Goal: Task Accomplishment & Management: Use online tool/utility

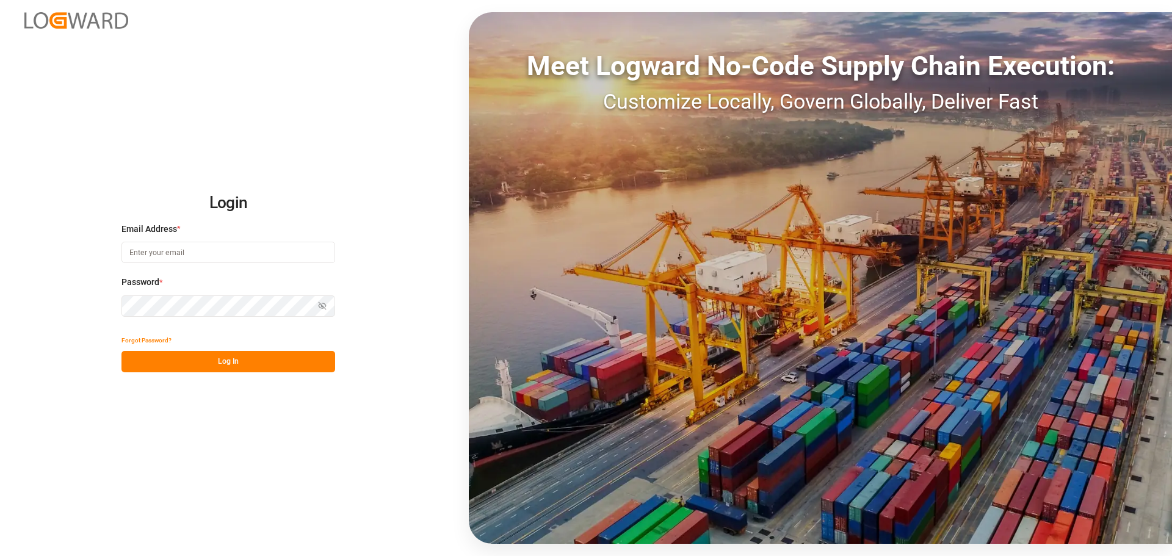
type input "Thorsten.schneider@fiege.com"
click at [292, 360] on button "Log In" at bounding box center [228, 361] width 214 height 21
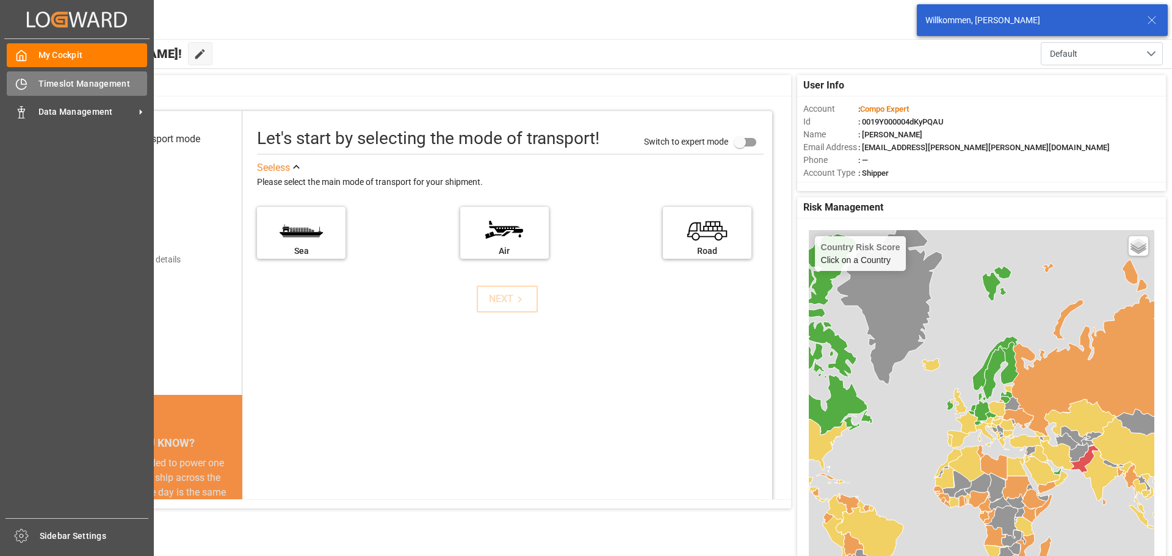
click at [21, 91] on div "Timeslot Management Timeslot Management" at bounding box center [77, 83] width 140 height 24
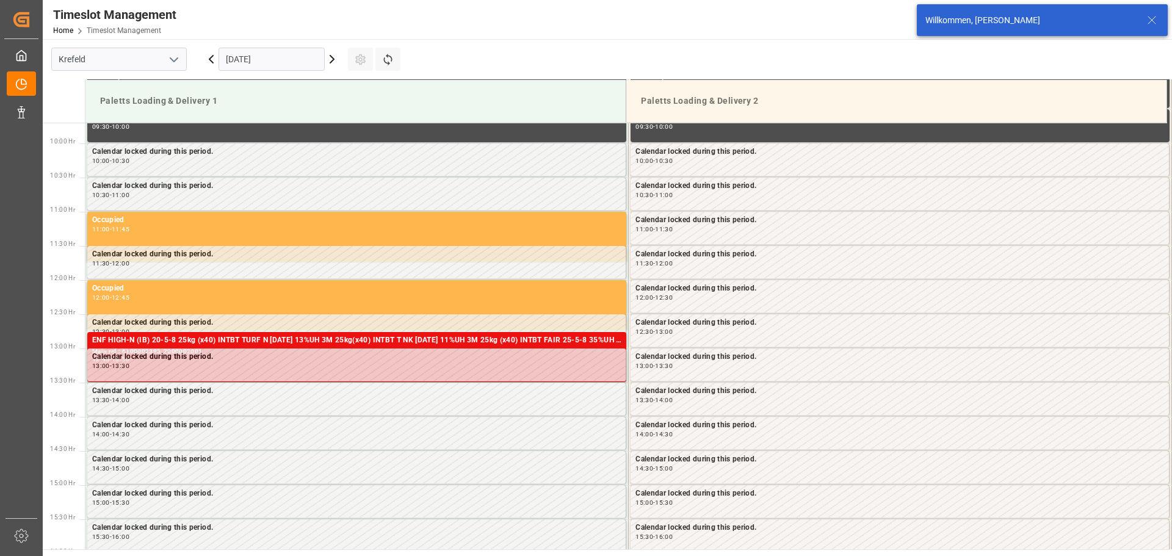
scroll to position [676, 0]
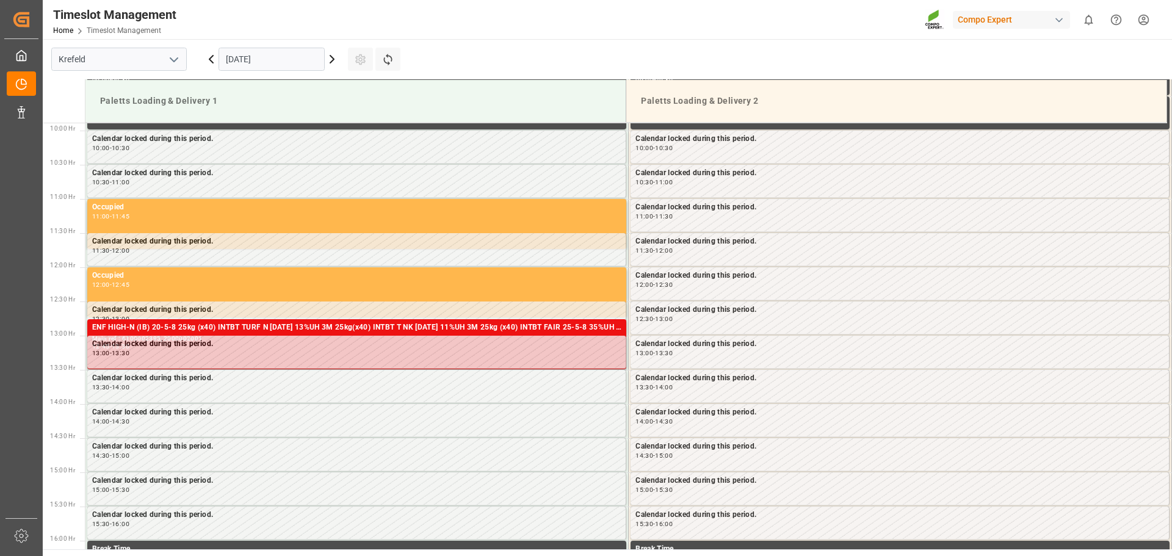
click at [211, 54] on icon at bounding box center [211, 59] width 15 height 15
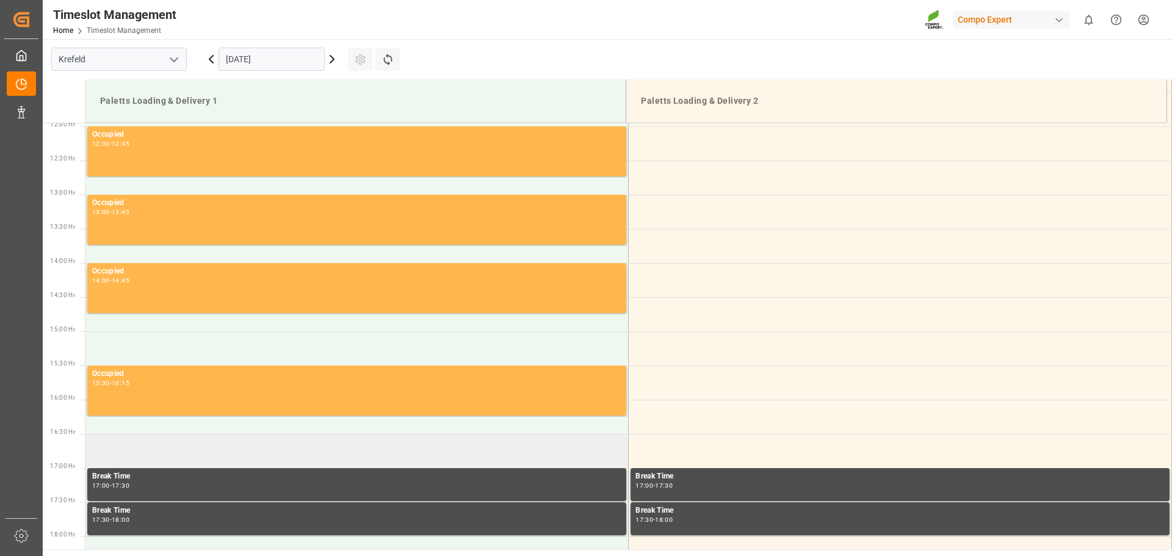
scroll to position [981, 0]
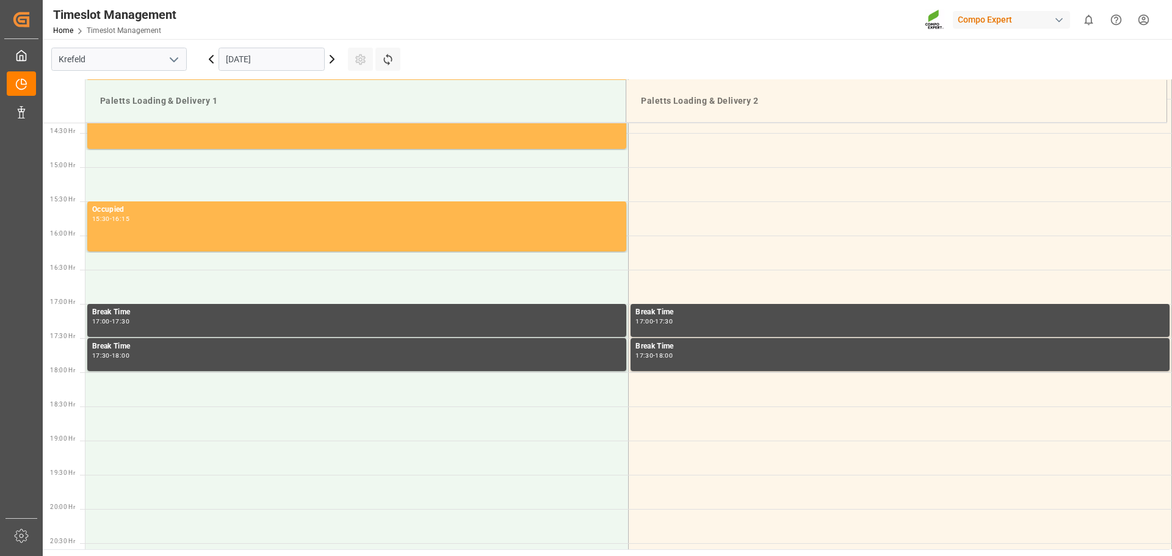
click at [212, 60] on icon at bounding box center [211, 59] width 15 height 15
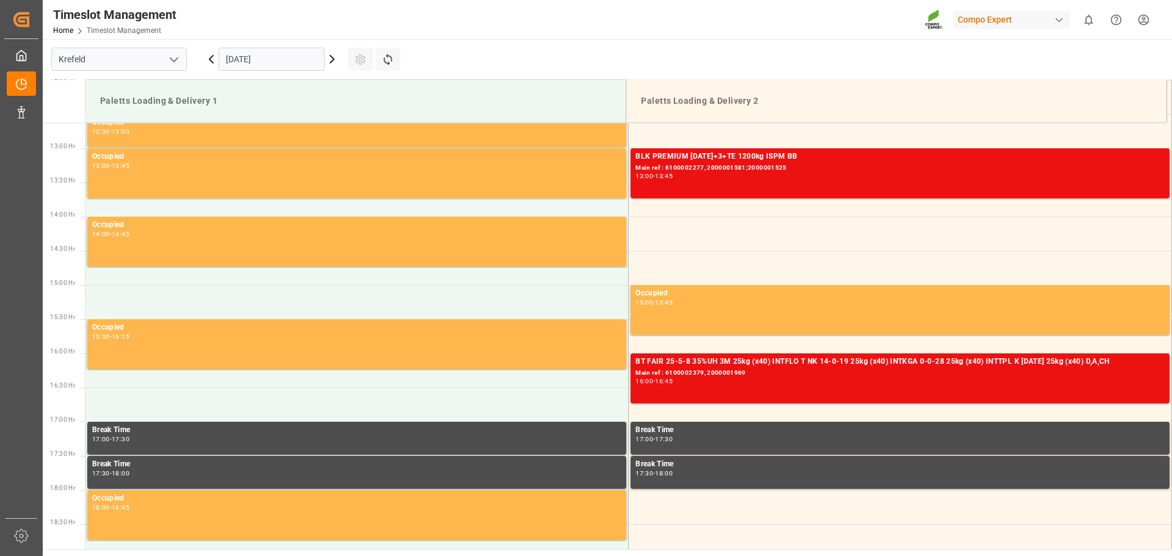
scroll to position [615, 0]
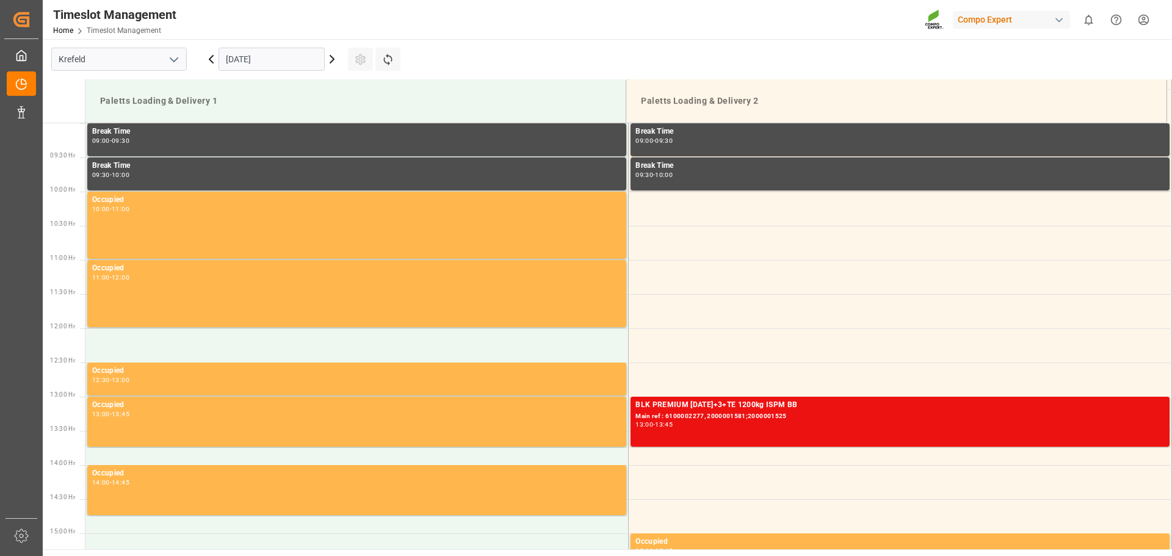
click at [211, 57] on icon at bounding box center [211, 59] width 4 height 7
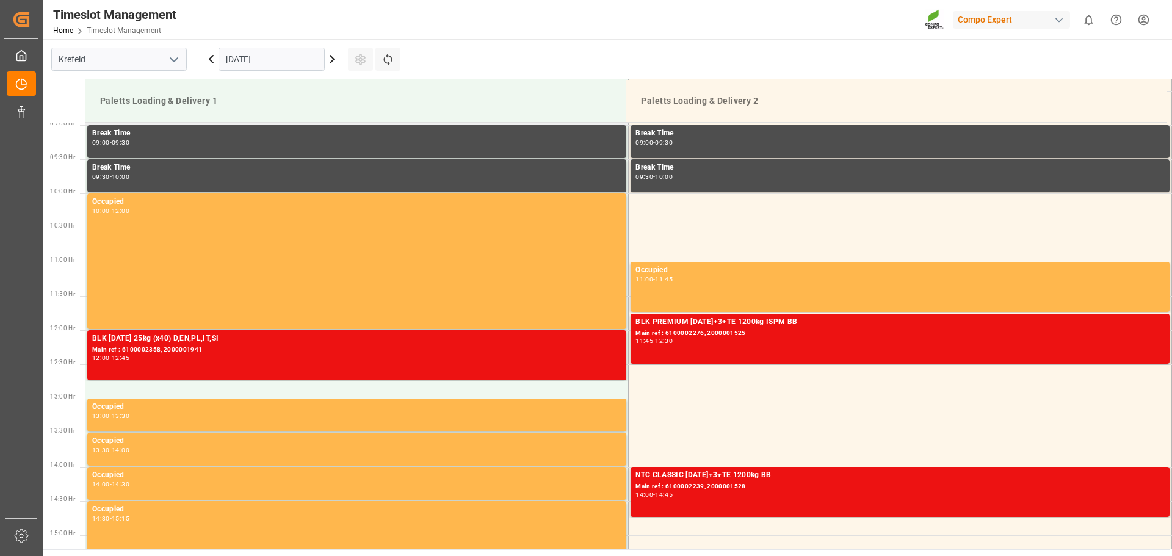
scroll to position [609, 0]
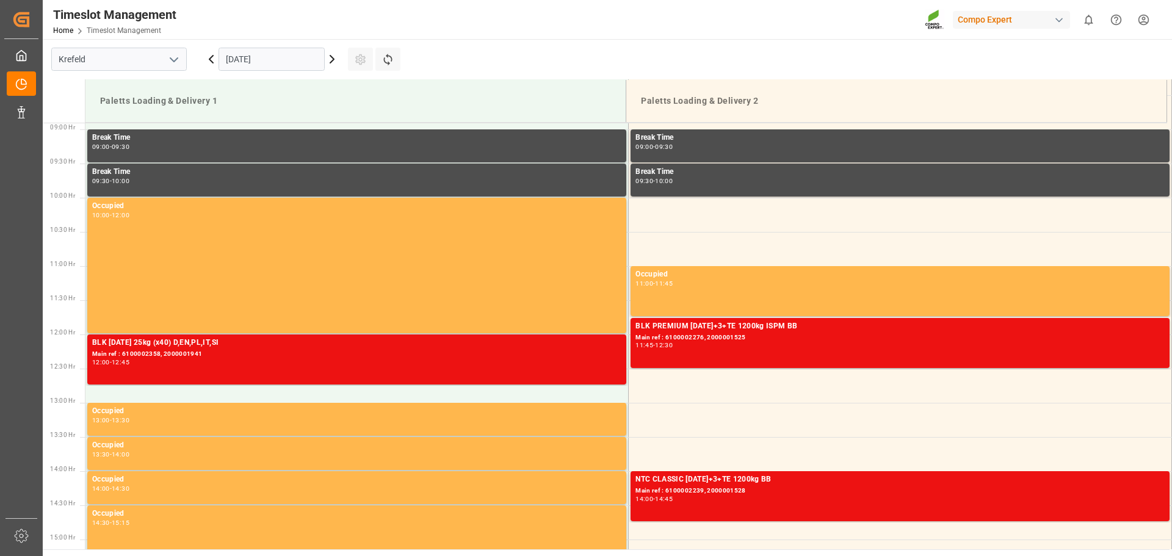
click at [259, 69] on input "07.10.2025" at bounding box center [272, 59] width 106 height 23
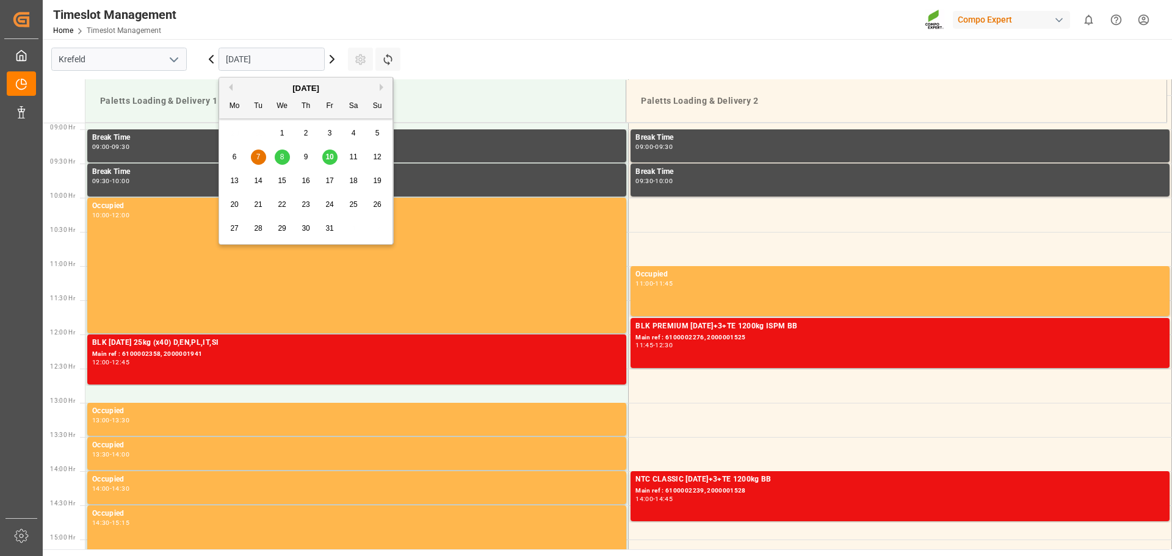
click at [329, 161] on span "10" at bounding box center [329, 157] width 8 height 9
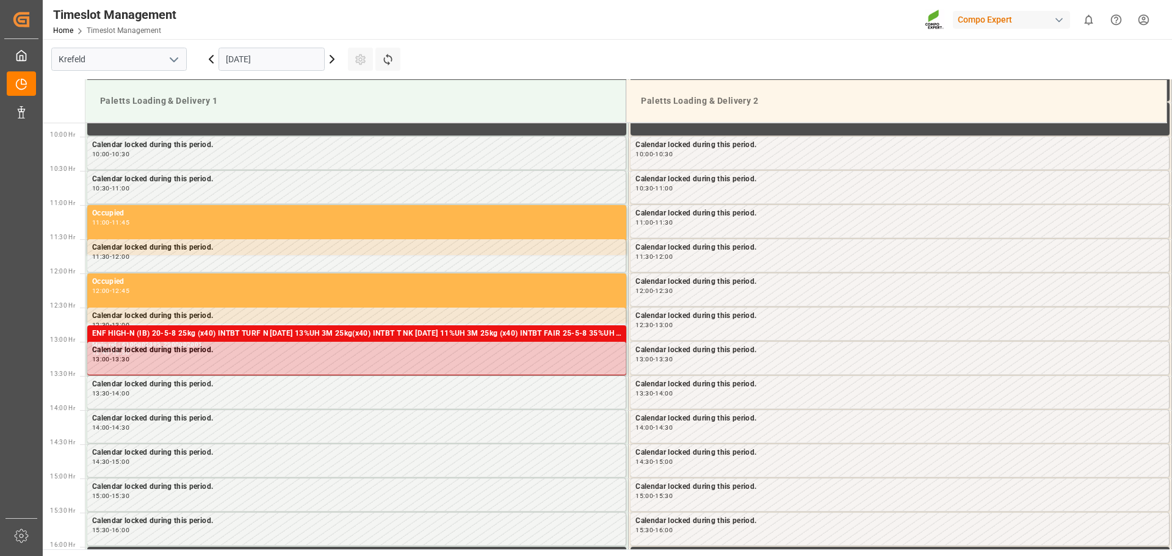
scroll to position [676, 0]
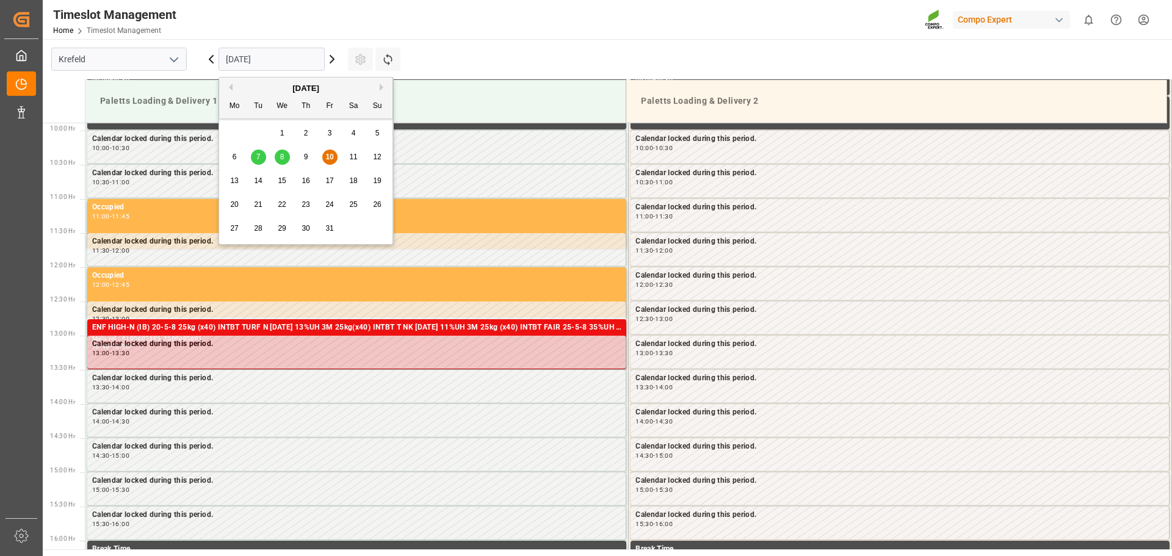
click at [293, 60] on input "[DATE]" at bounding box center [272, 59] width 106 height 23
click at [238, 186] on div "13" at bounding box center [234, 181] width 15 height 15
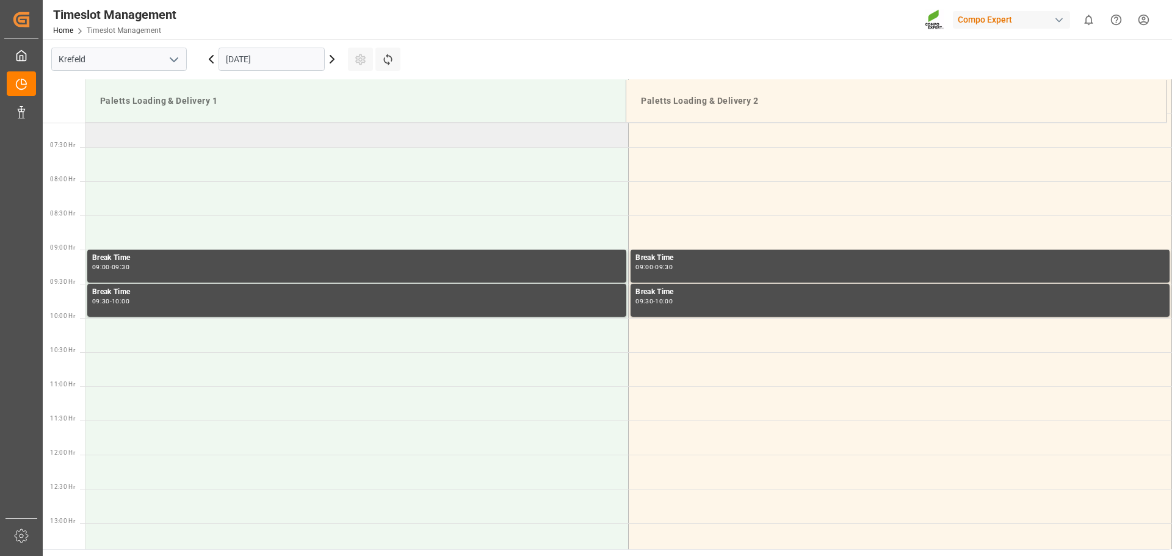
scroll to position [493, 0]
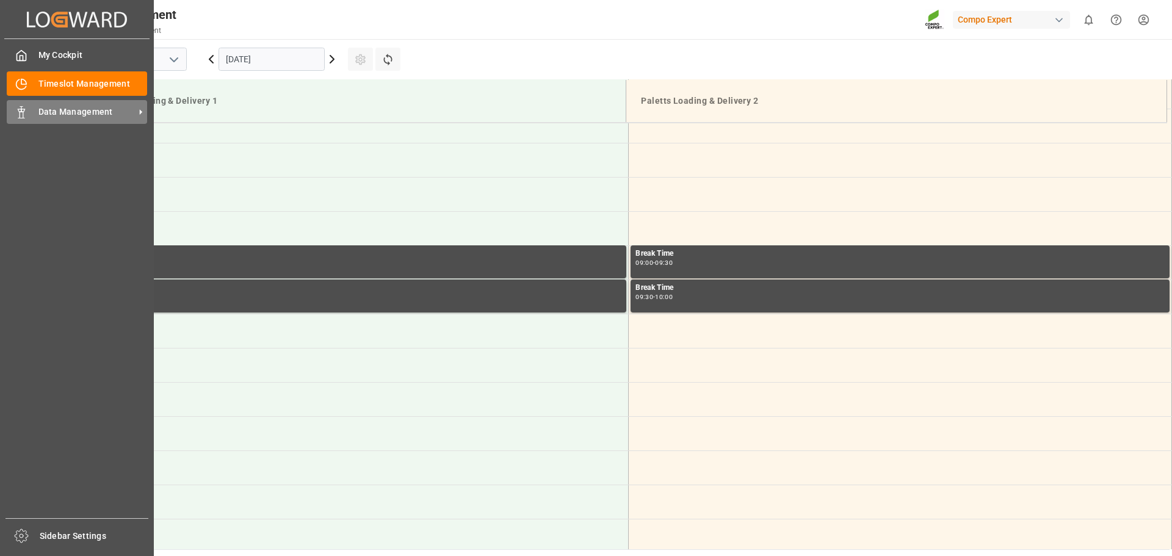
click at [18, 117] on icon at bounding box center [21, 112] width 12 height 12
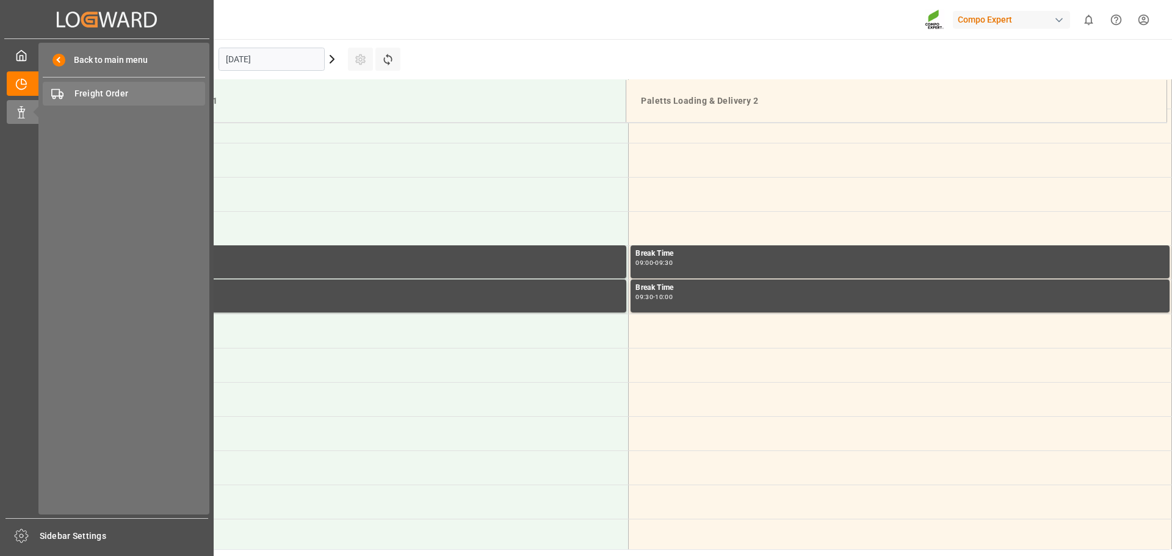
click at [105, 96] on span "Freight Order" at bounding box center [139, 93] width 131 height 13
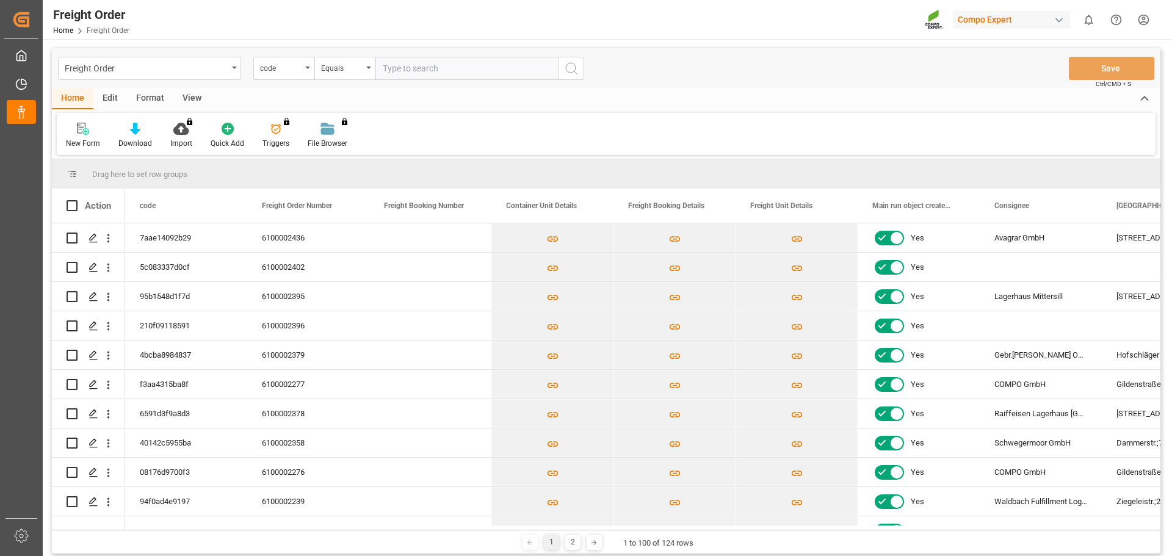
click at [875, 71] on div "Freight Order code Equals Save Ctrl/CMD + S" at bounding box center [606, 68] width 1109 height 40
click at [87, 327] on div "Press SPACE to select this row." at bounding box center [93, 326] width 18 height 23
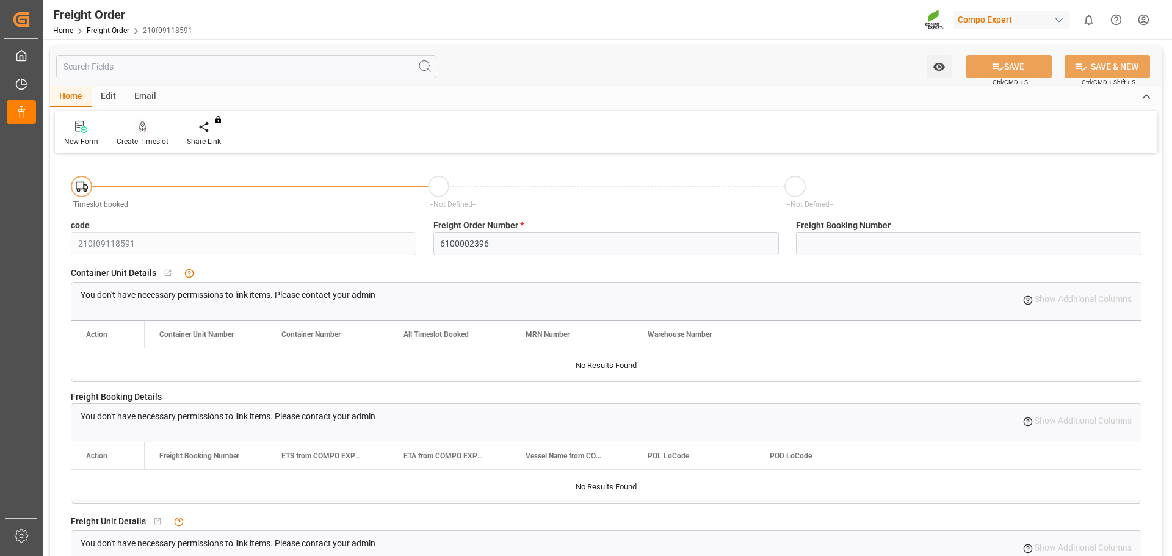
click at [142, 126] on icon at bounding box center [143, 126] width 9 height 10
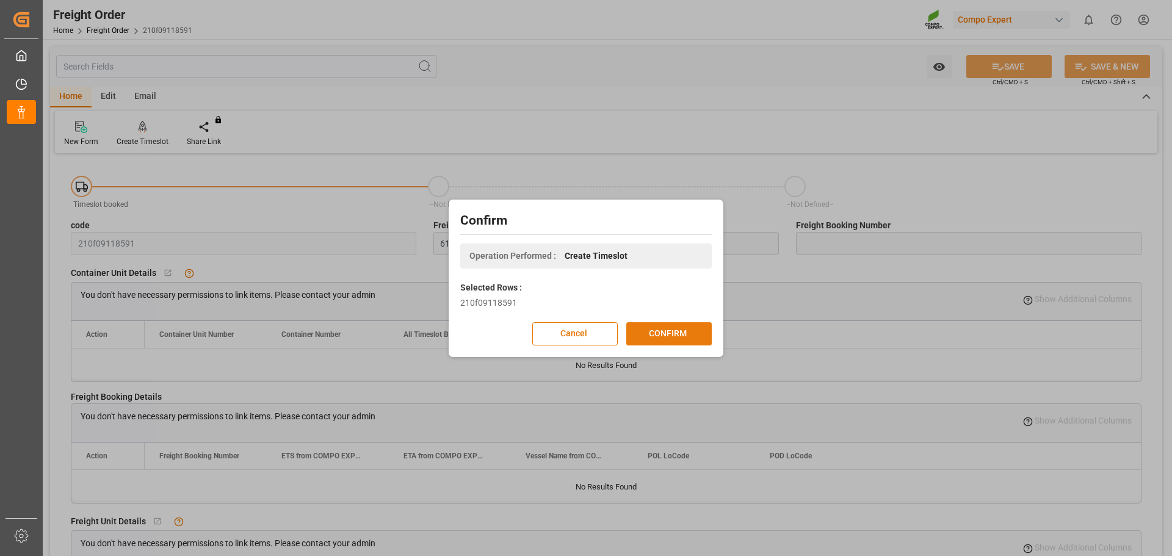
click at [691, 327] on button "CONFIRM" at bounding box center [668, 333] width 85 height 23
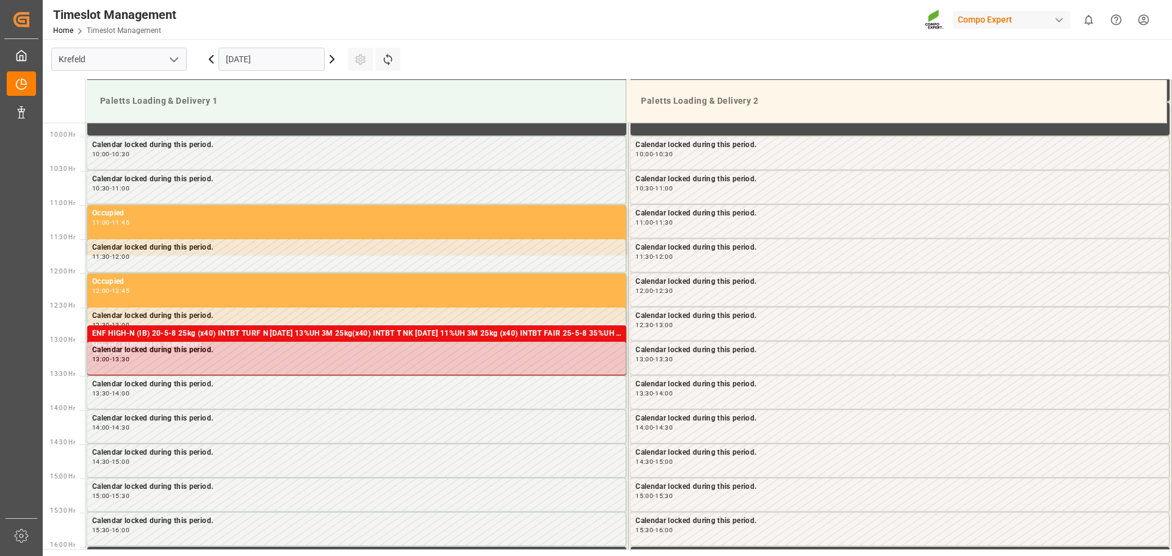
scroll to position [676, 0]
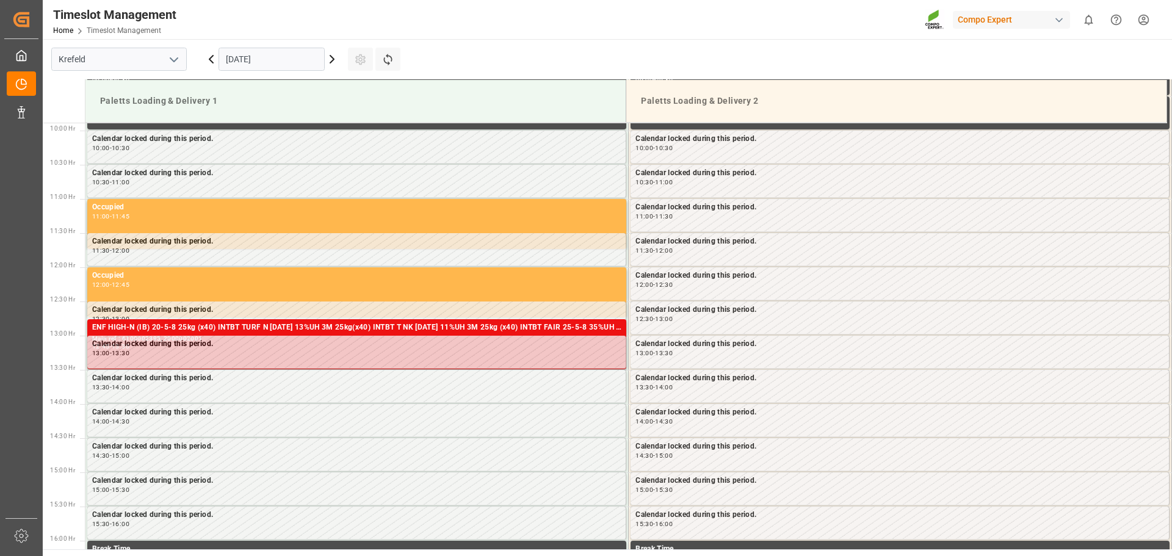
click at [300, 60] on input "[DATE]" at bounding box center [272, 59] width 106 height 23
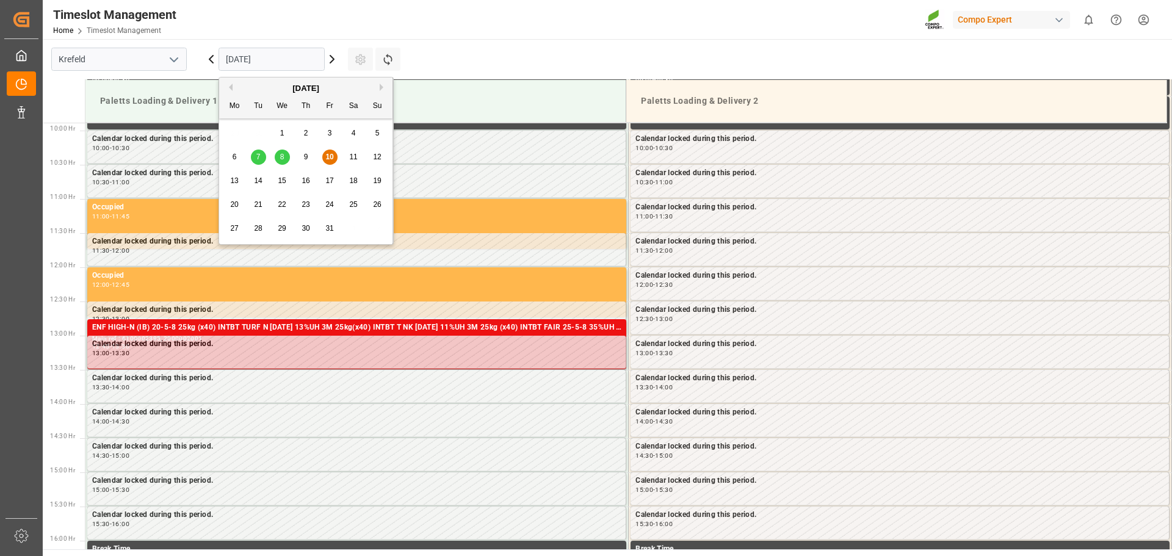
click at [236, 182] on span "13" at bounding box center [234, 180] width 8 height 9
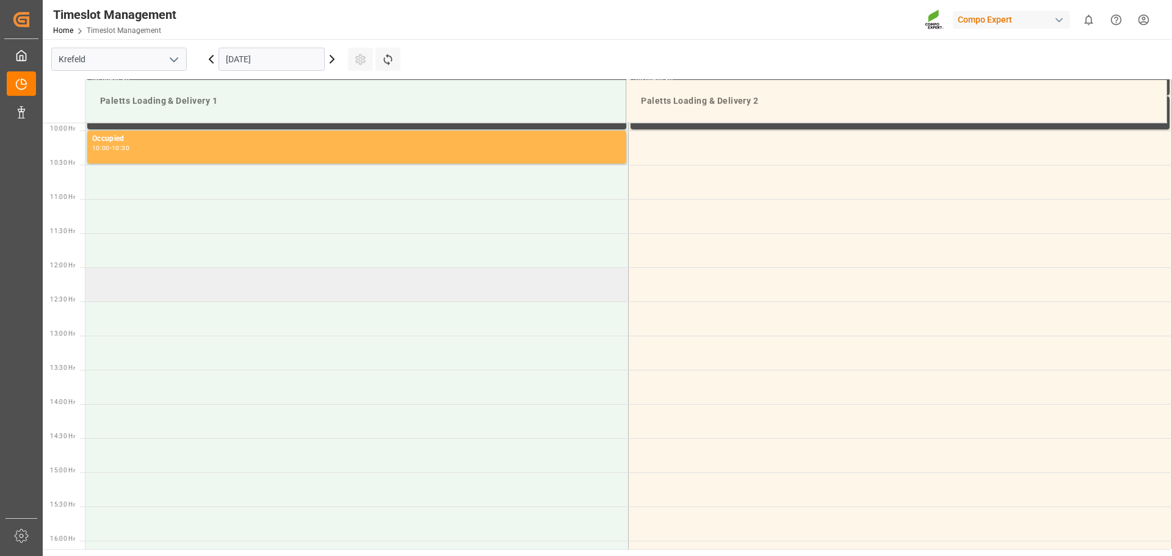
click at [296, 284] on td at bounding box center [356, 284] width 543 height 34
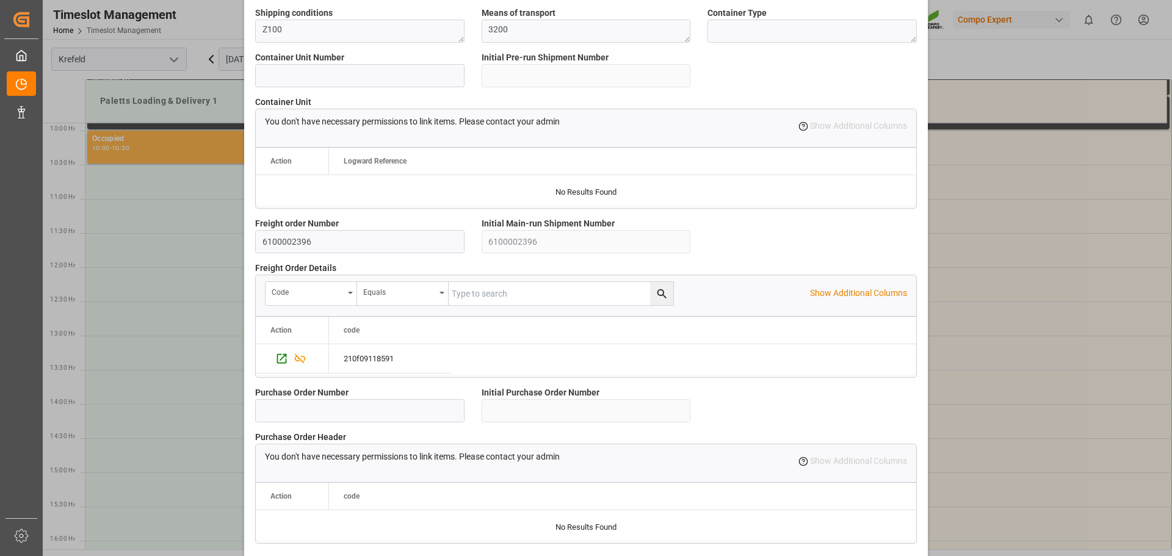
scroll to position [1051, 0]
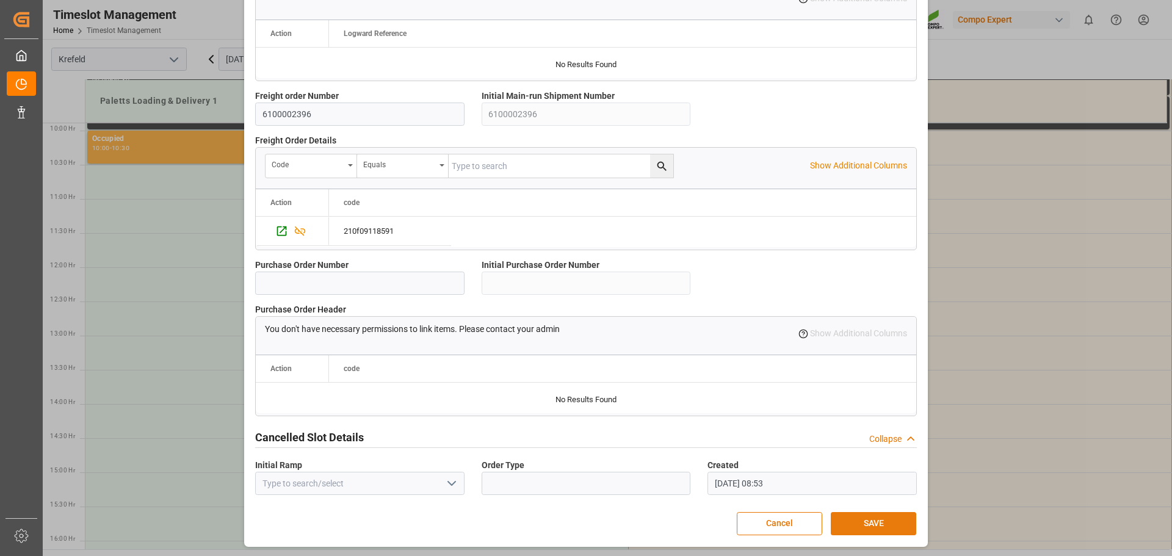
click at [875, 518] on button "SAVE" at bounding box center [873, 523] width 85 height 23
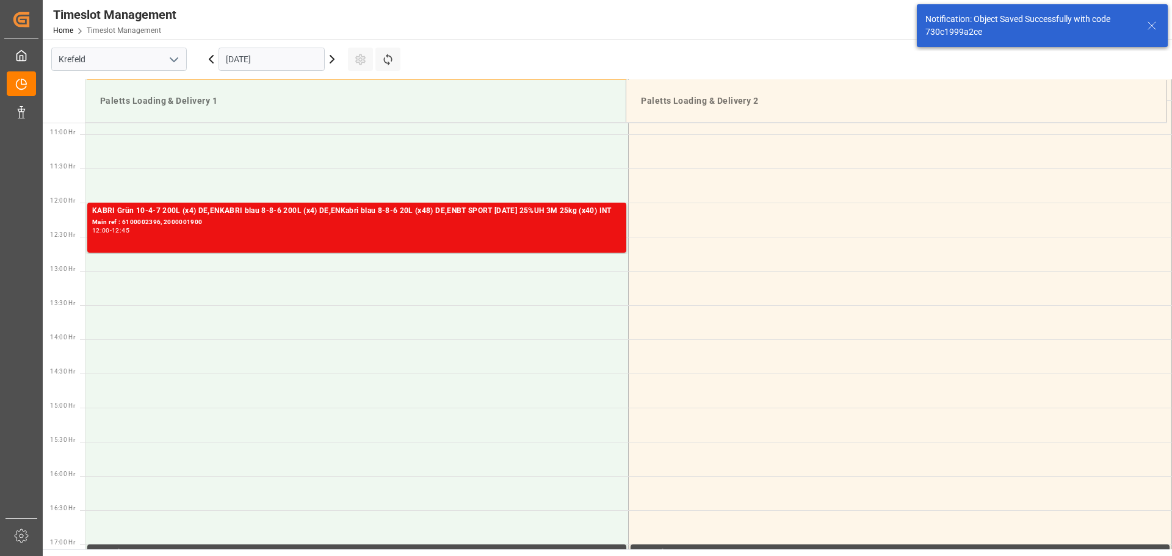
scroll to position [744, 0]
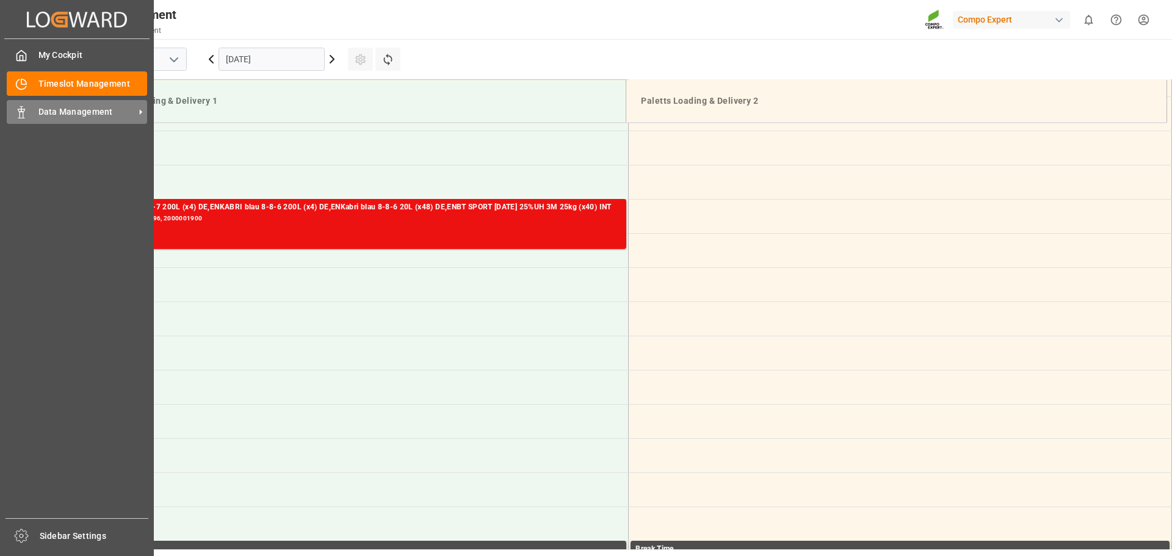
click at [49, 111] on span "Data Management" at bounding box center [86, 112] width 96 height 13
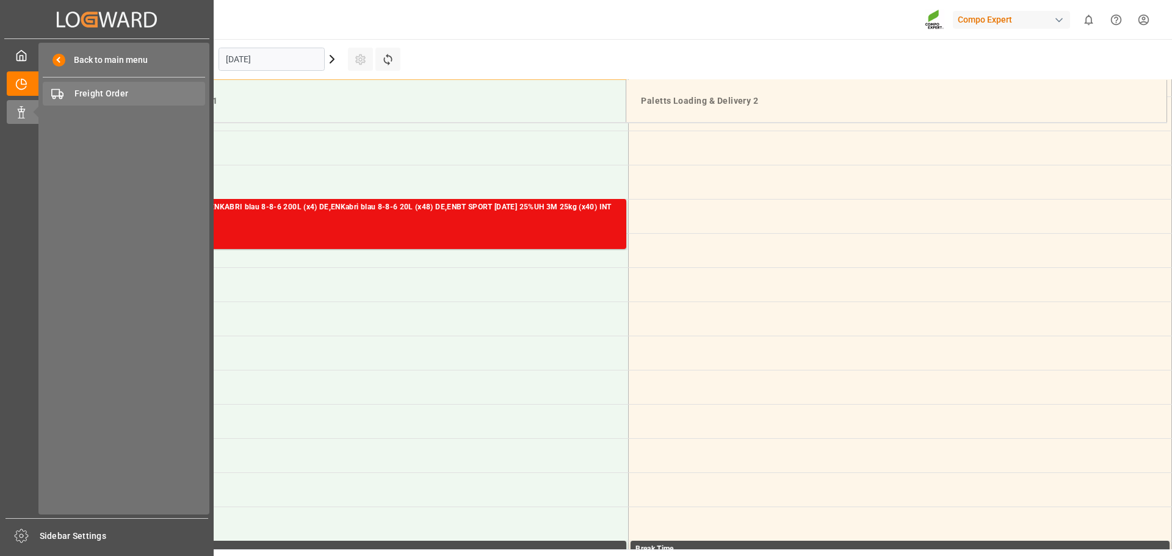
click at [123, 95] on span "Freight Order" at bounding box center [139, 93] width 131 height 13
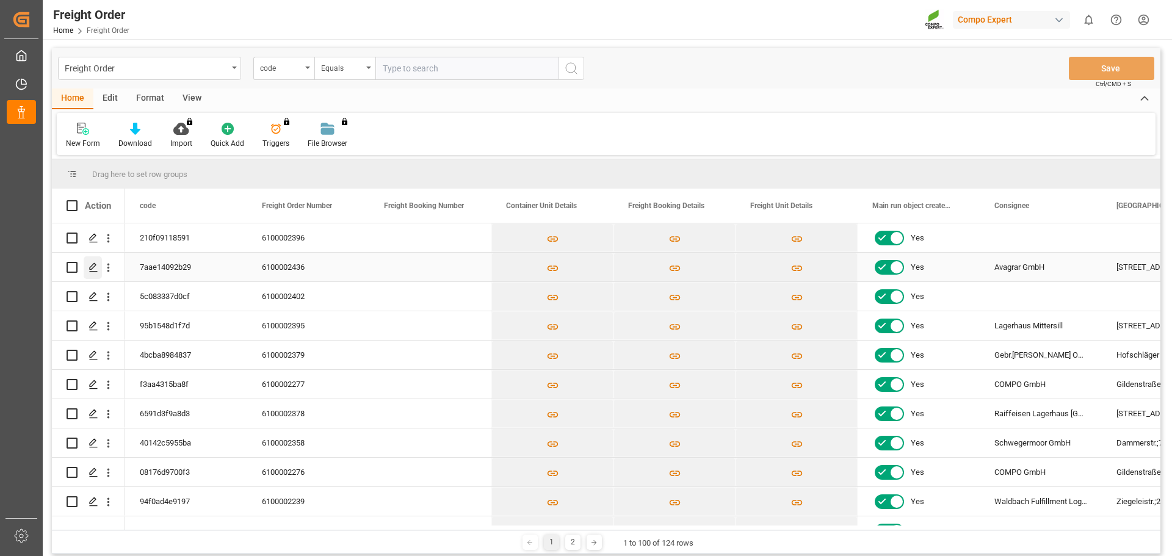
click at [95, 270] on icon "Press SPACE to select this row." at bounding box center [94, 268] width 10 height 10
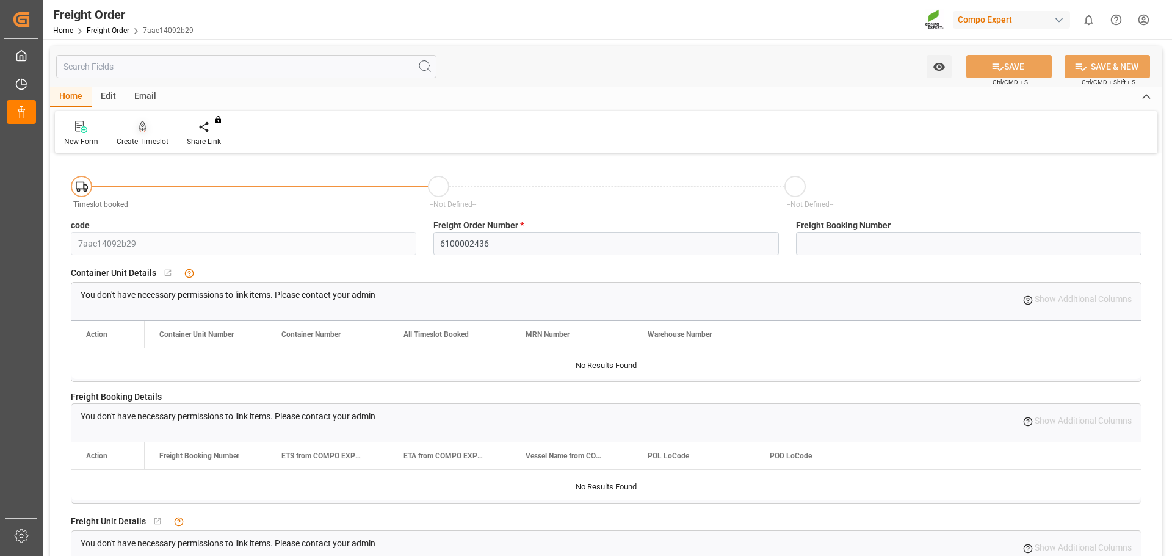
click at [153, 135] on div "Create Timeslot" at bounding box center [142, 133] width 70 height 27
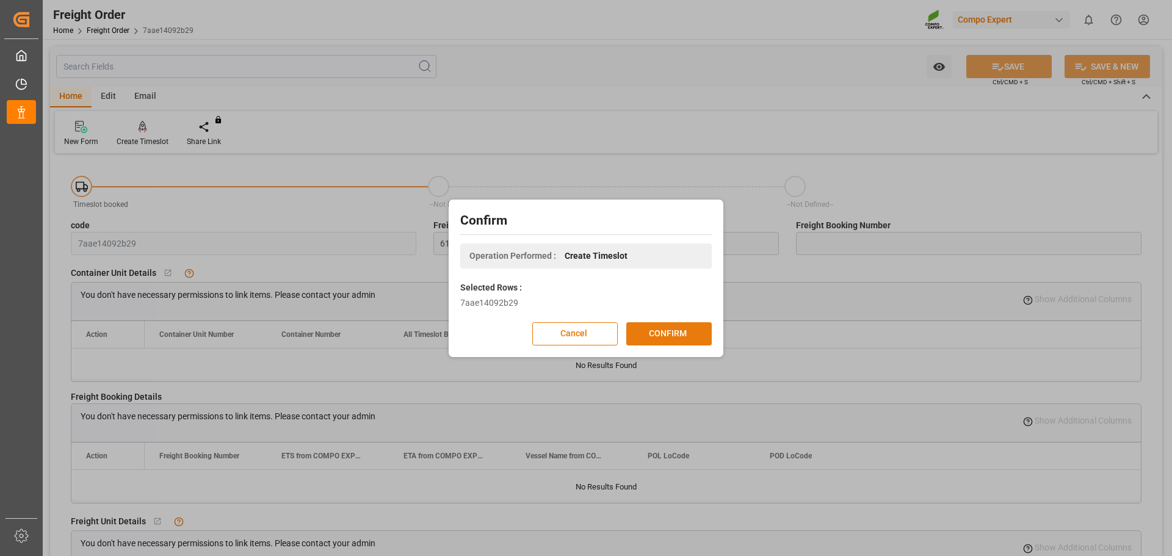
click at [663, 332] on button "CONFIRM" at bounding box center [668, 333] width 85 height 23
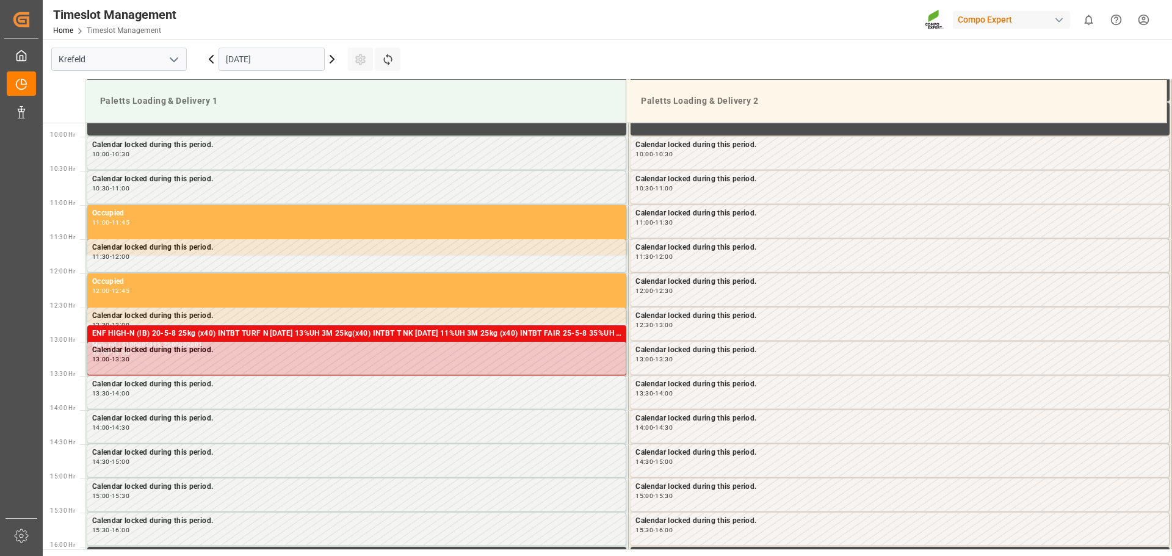
scroll to position [676, 0]
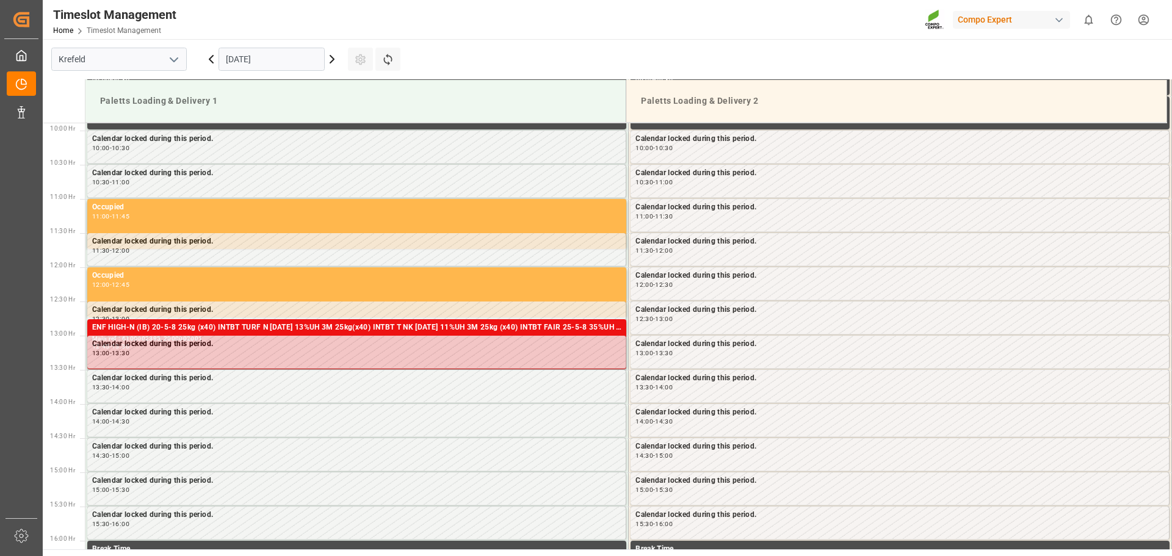
click at [292, 53] on input "[DATE]" at bounding box center [272, 59] width 106 height 23
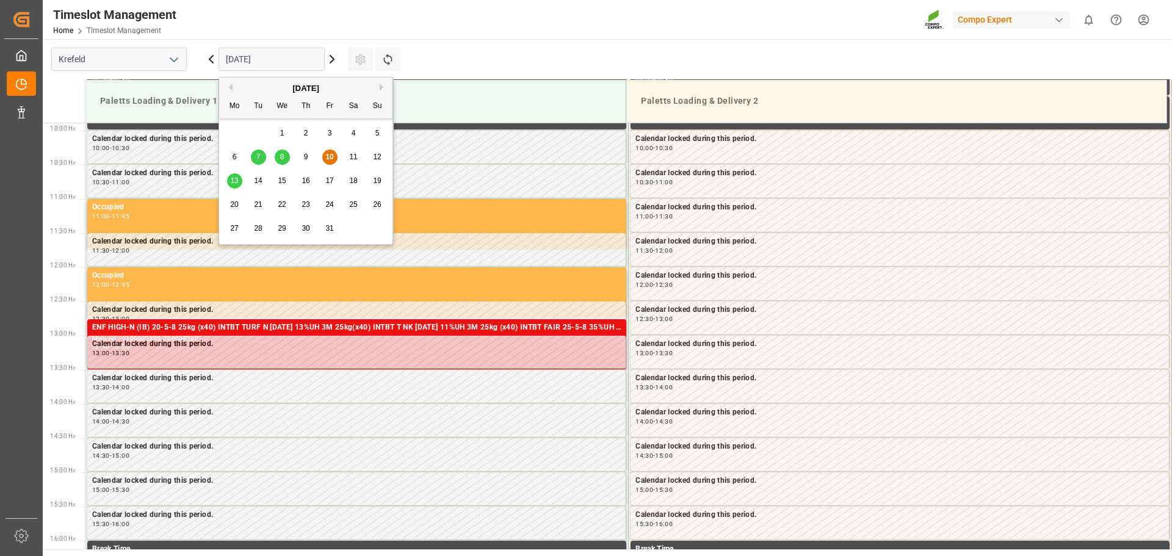
click at [264, 184] on div "14" at bounding box center [258, 181] width 15 height 15
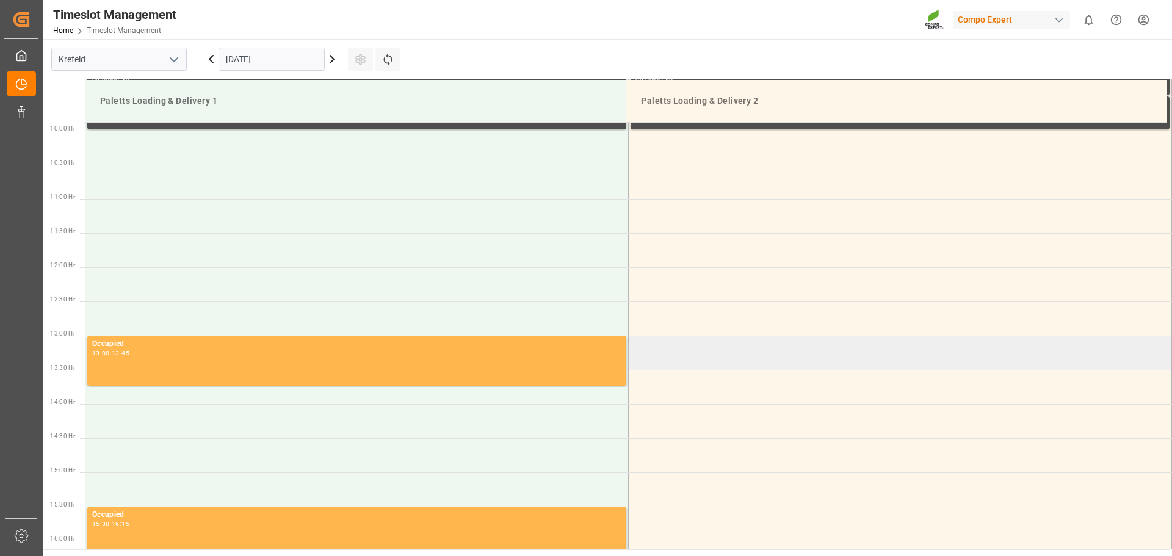
click at [817, 360] on td at bounding box center [900, 353] width 543 height 34
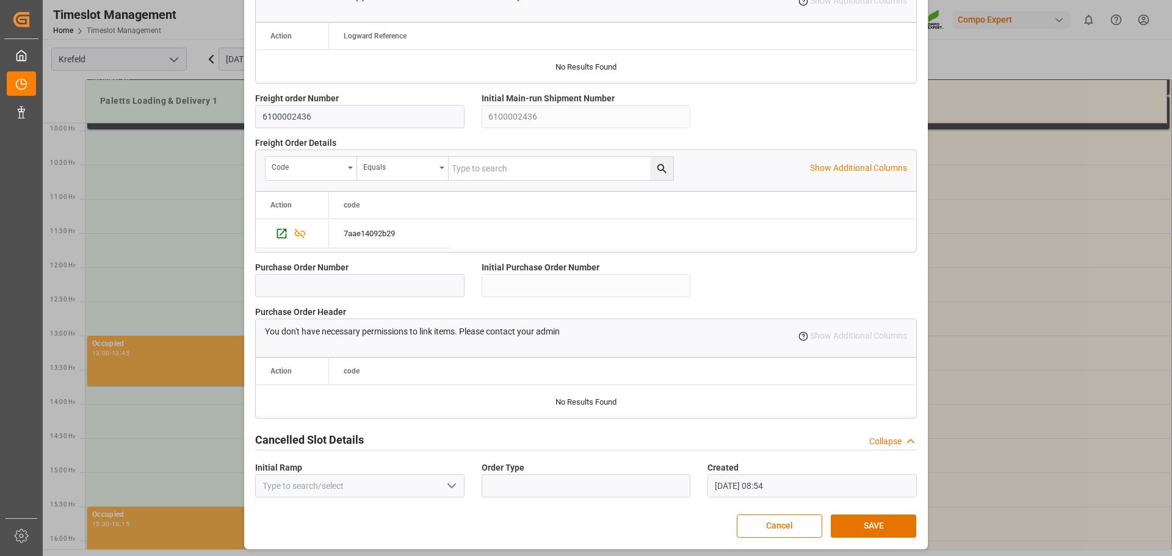
scroll to position [1051, 0]
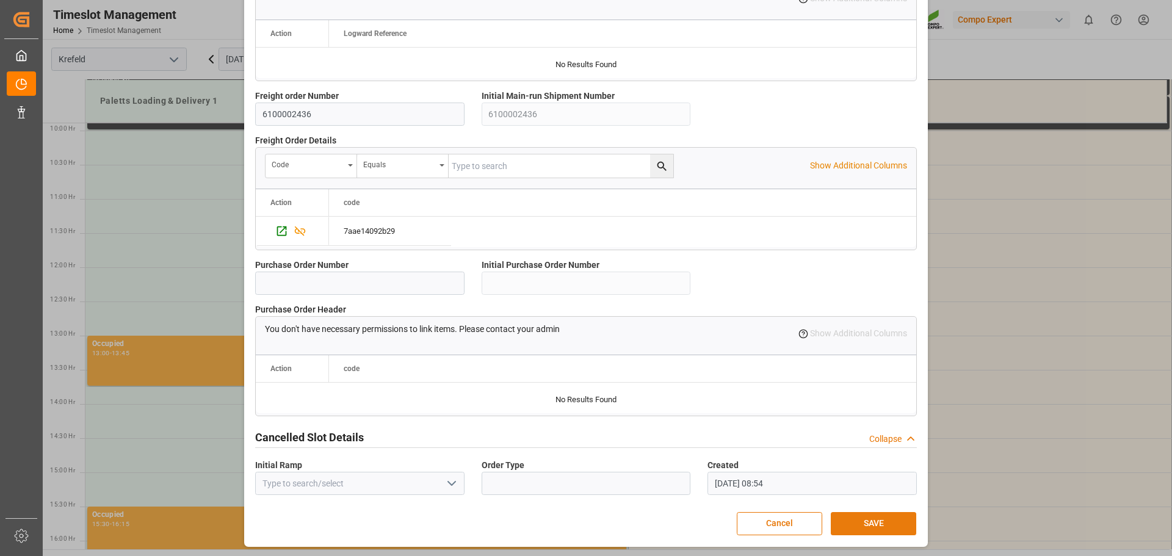
click at [881, 529] on button "SAVE" at bounding box center [873, 523] width 85 height 23
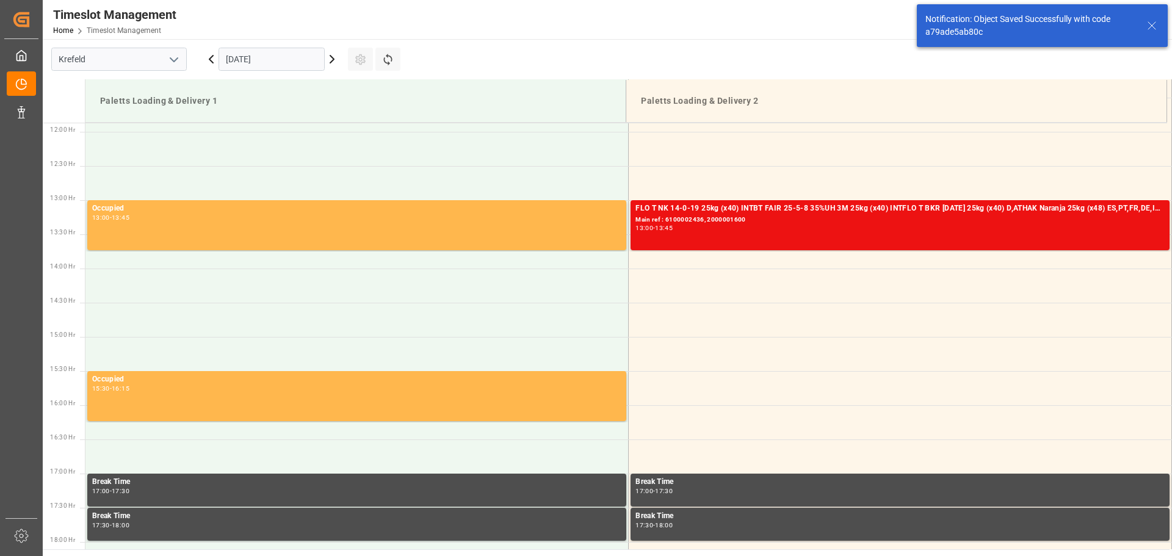
scroll to position [813, 0]
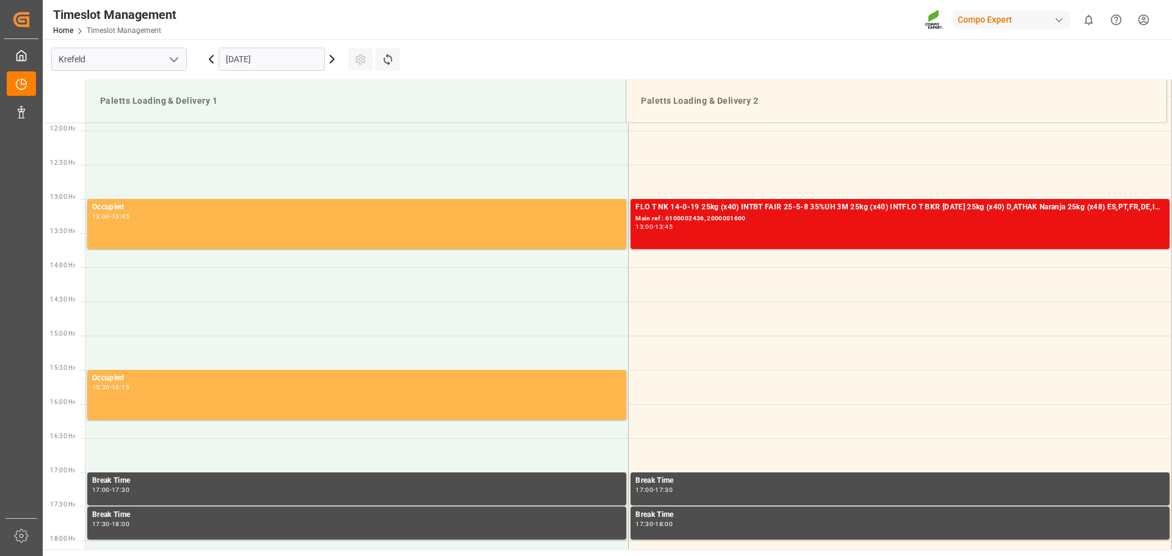
click at [212, 59] on icon at bounding box center [211, 59] width 15 height 15
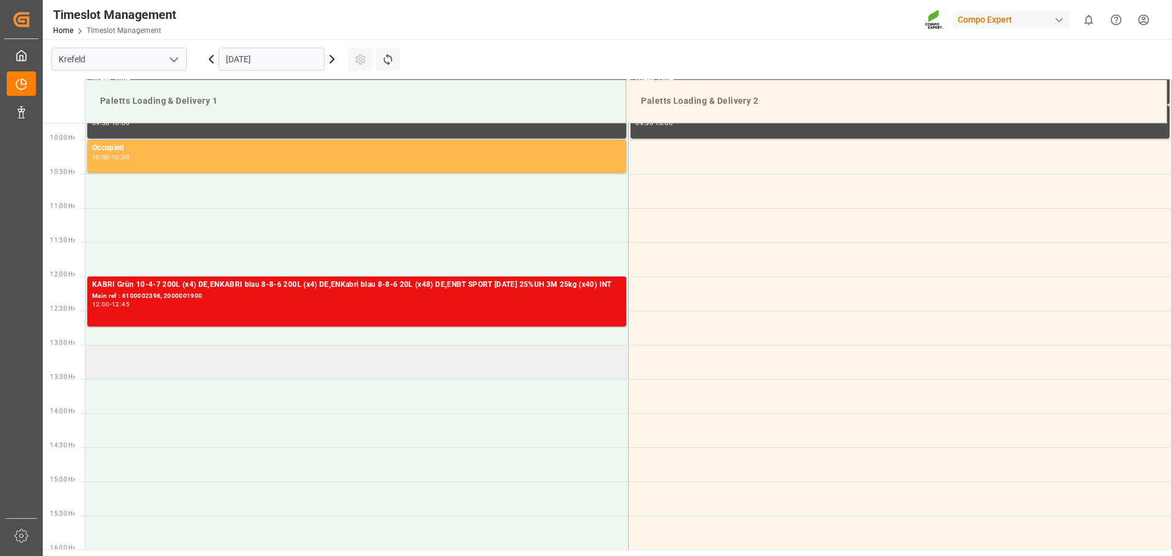
scroll to position [676, 0]
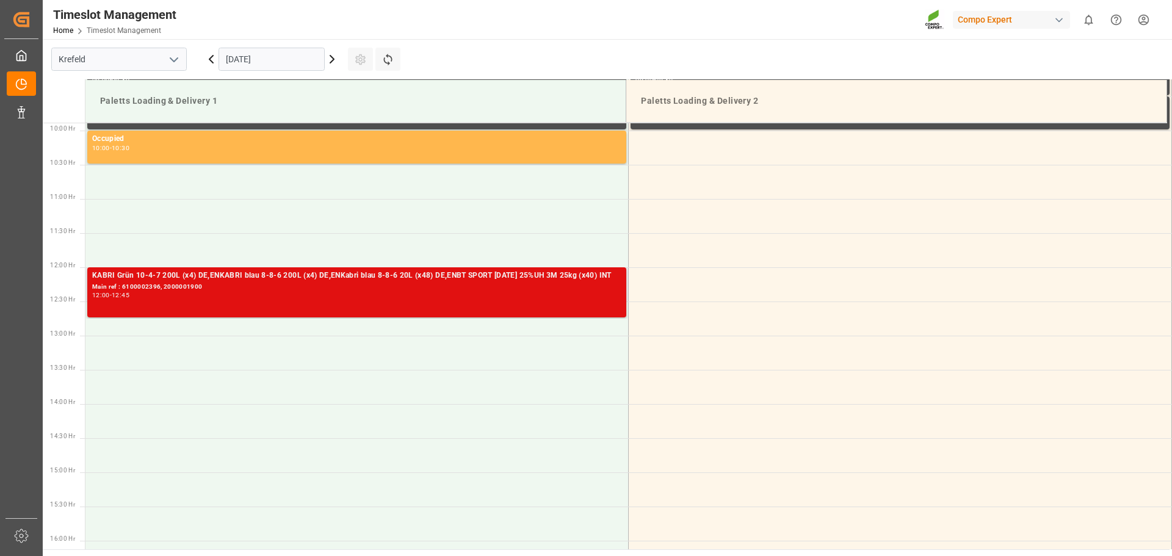
click at [277, 303] on div "KABRI Grün 10-4-7 200L (x4) DE,ENKABRI blau 8-8-6 200L (x4) DE,ENKabri blau 8-8…" at bounding box center [356, 292] width 529 height 45
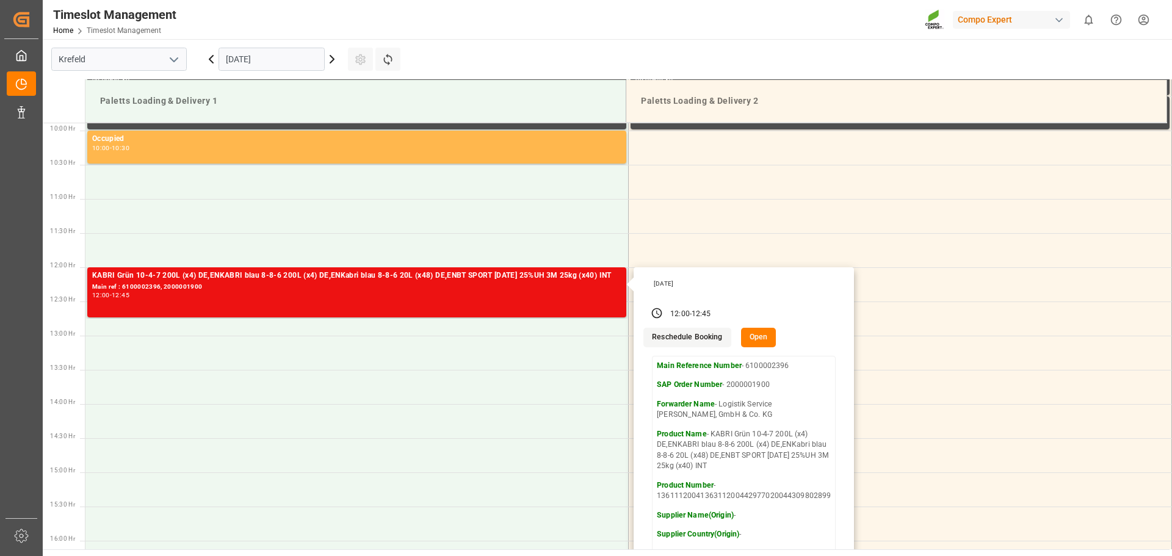
click at [759, 338] on button "Open" at bounding box center [758, 338] width 35 height 20
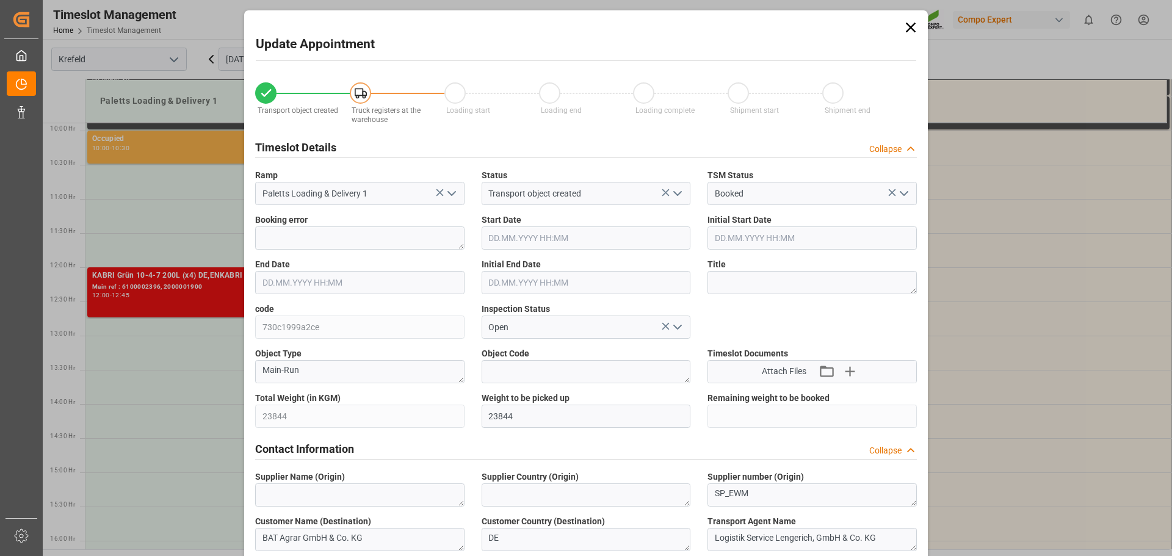
type input "[DATE] 12:00"
type input "[DATE] 12:45"
type input "[DATE] 12:30"
type input "[DATE] 11:19"
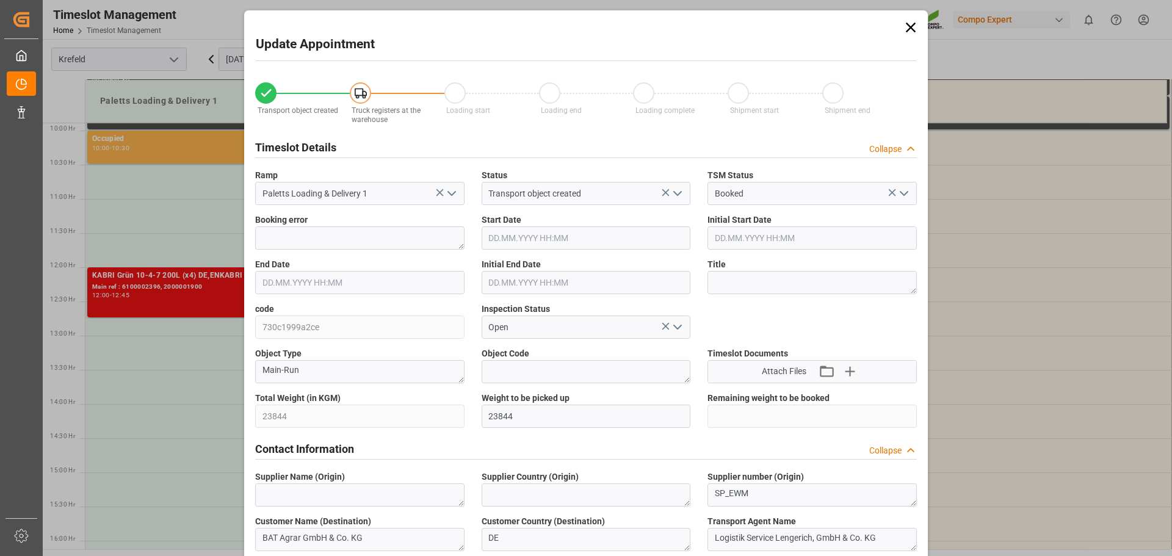
type input "[DATE] 08:53"
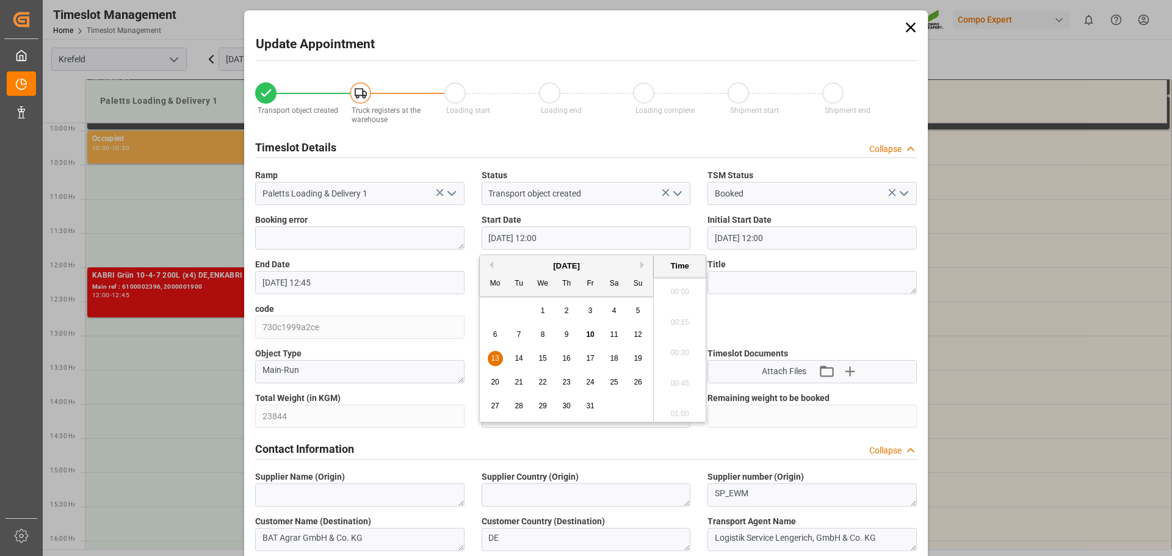
click at [550, 236] on input "[DATE] 12:00" at bounding box center [586, 237] width 209 height 23
click at [524, 354] on div "14" at bounding box center [519, 359] width 15 height 15
type input "[DATE] 12:00"
click at [684, 348] on li "12:00" at bounding box center [680, 349] width 52 height 31
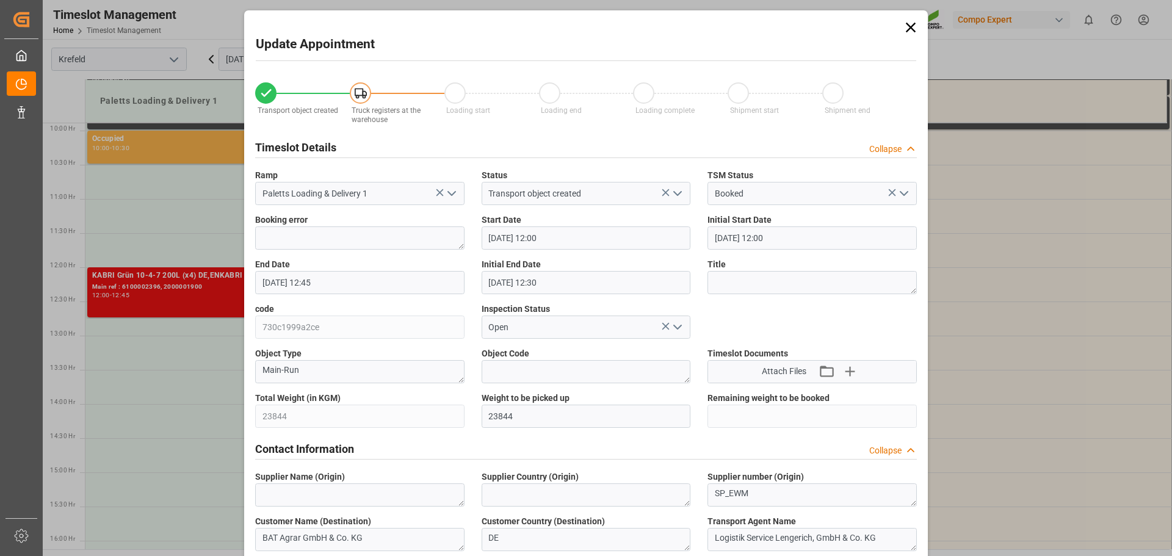
click at [380, 282] on input "[DATE] 12:45" at bounding box center [359, 282] width 209 height 23
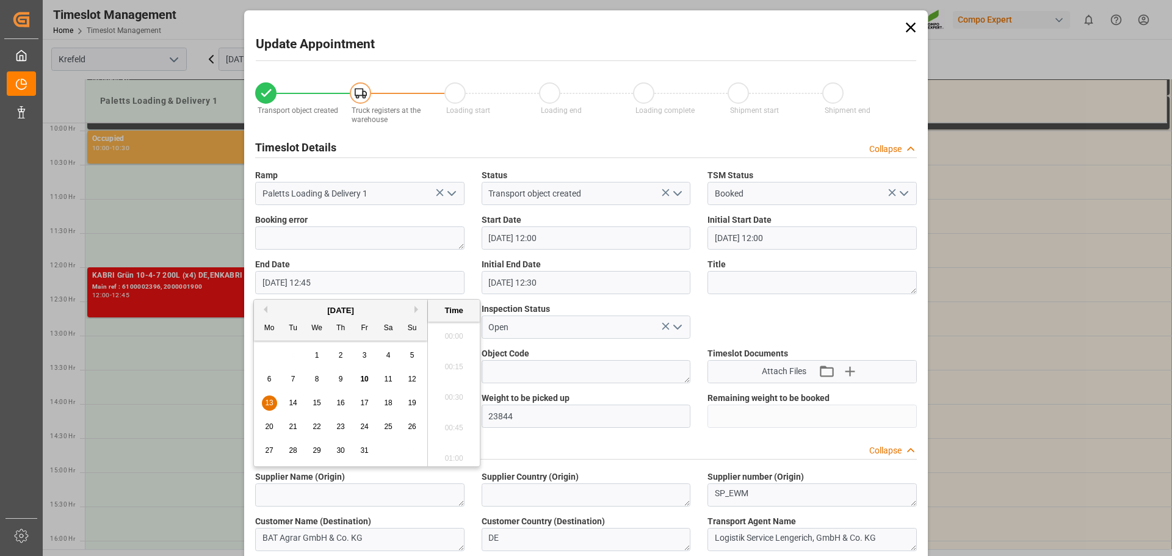
scroll to position [1500, 0]
click at [292, 402] on span "14" at bounding box center [293, 403] width 8 height 9
type input "[DATE] 12:45"
click at [458, 389] on li "12:45" at bounding box center [454, 394] width 52 height 31
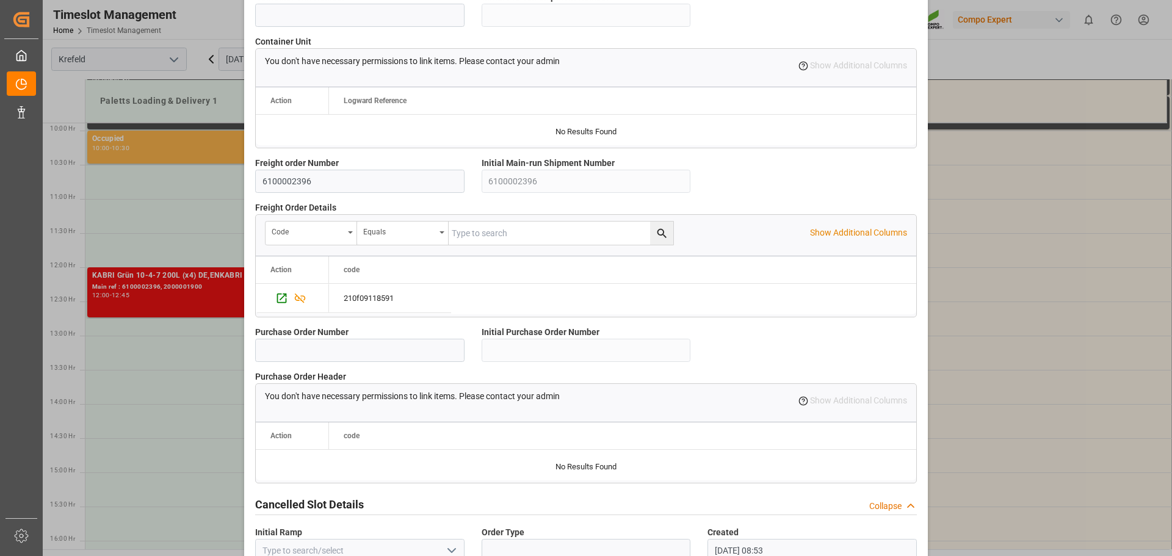
scroll to position [1051, 0]
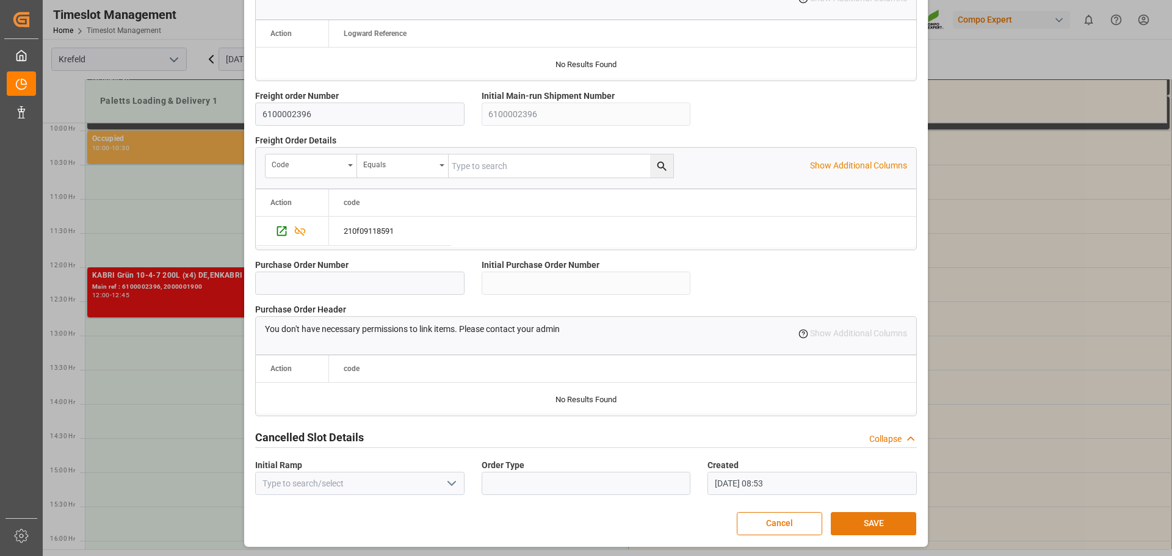
click at [874, 523] on button "SAVE" at bounding box center [873, 523] width 85 height 23
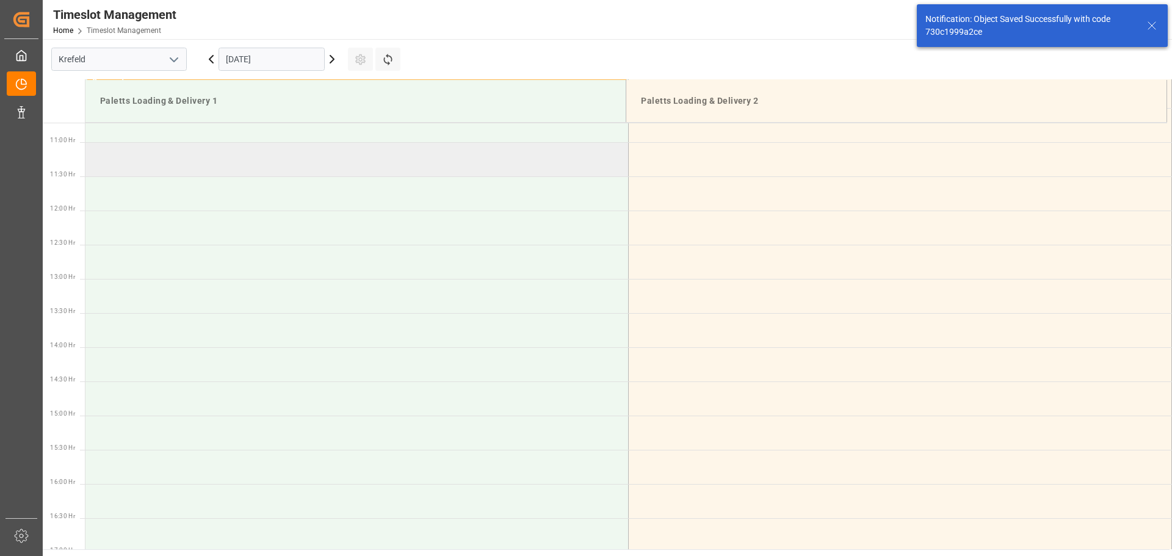
scroll to position [744, 0]
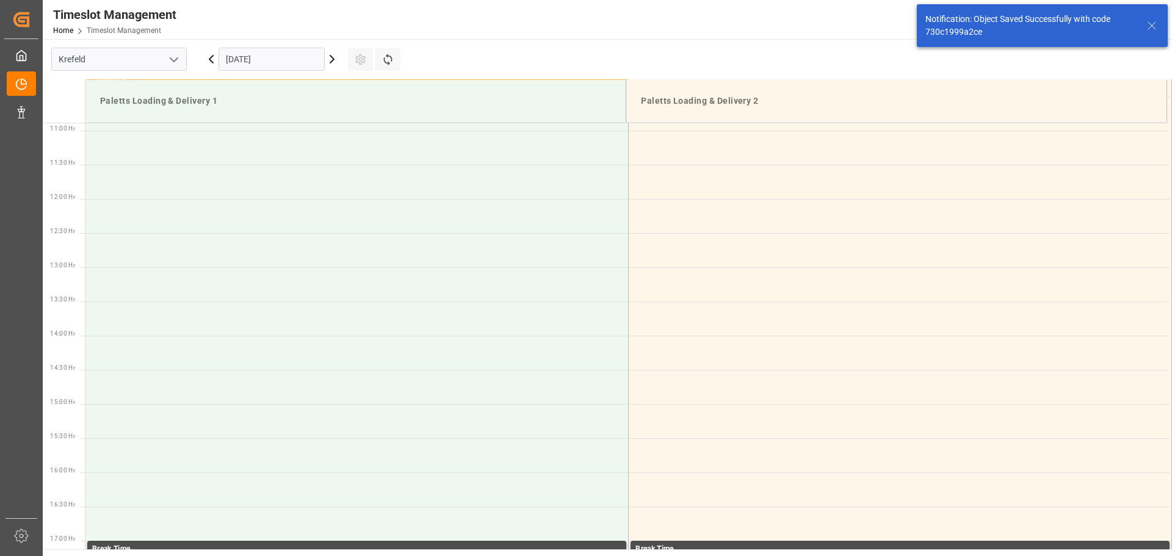
click at [334, 59] on icon at bounding box center [332, 59] width 4 height 7
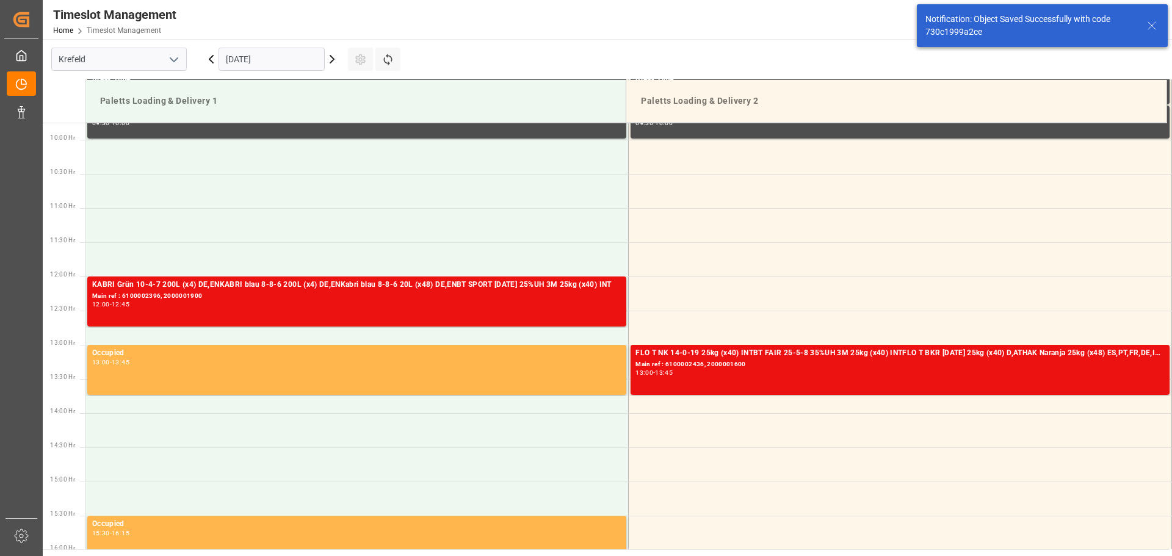
scroll to position [676, 0]
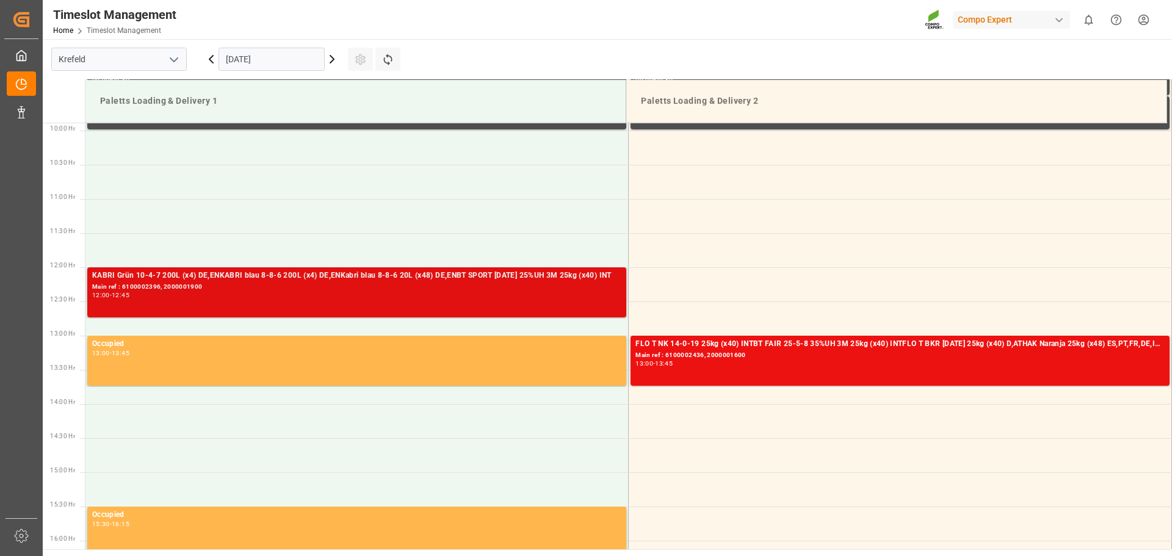
click at [405, 294] on div "12:00 - 12:45" at bounding box center [356, 295] width 529 height 7
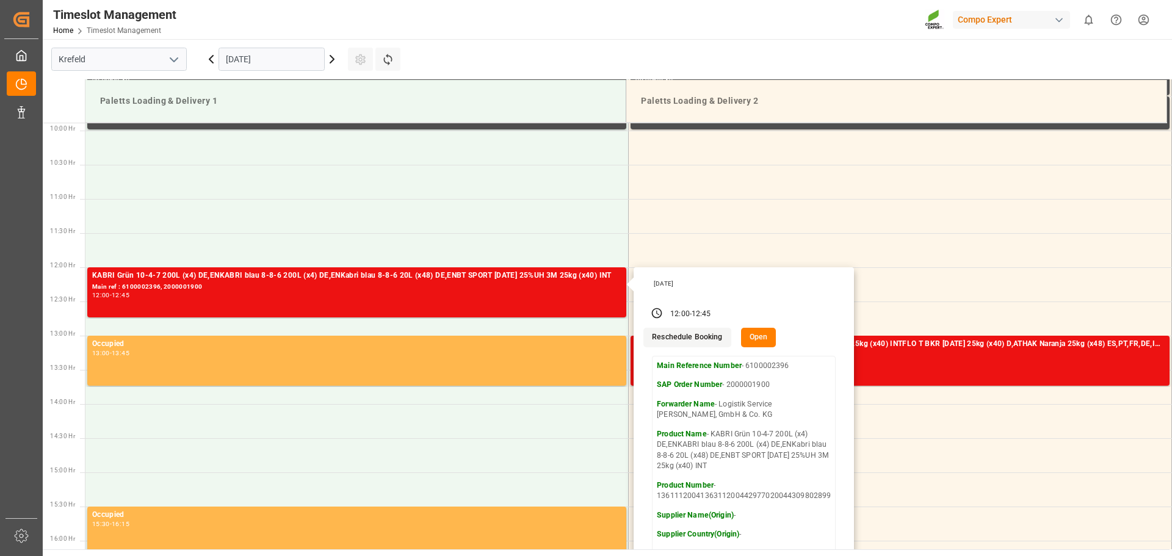
click at [758, 344] on button "Open" at bounding box center [758, 338] width 35 height 20
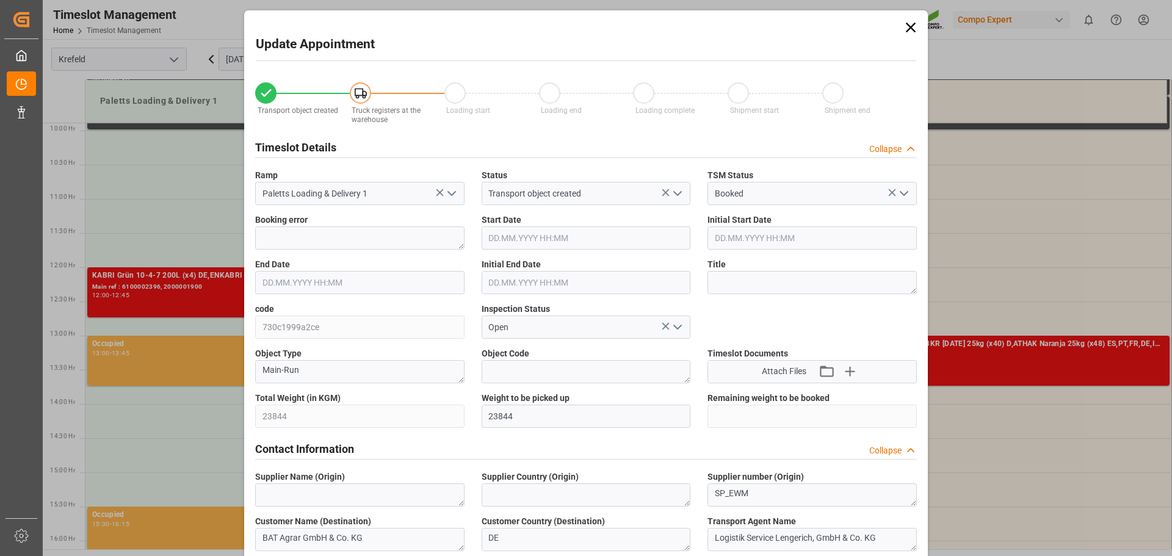
type input "[DATE] 12:00"
type input "[DATE] 12:45"
type input "[DATE] 12:30"
type input "[DATE] 11:19"
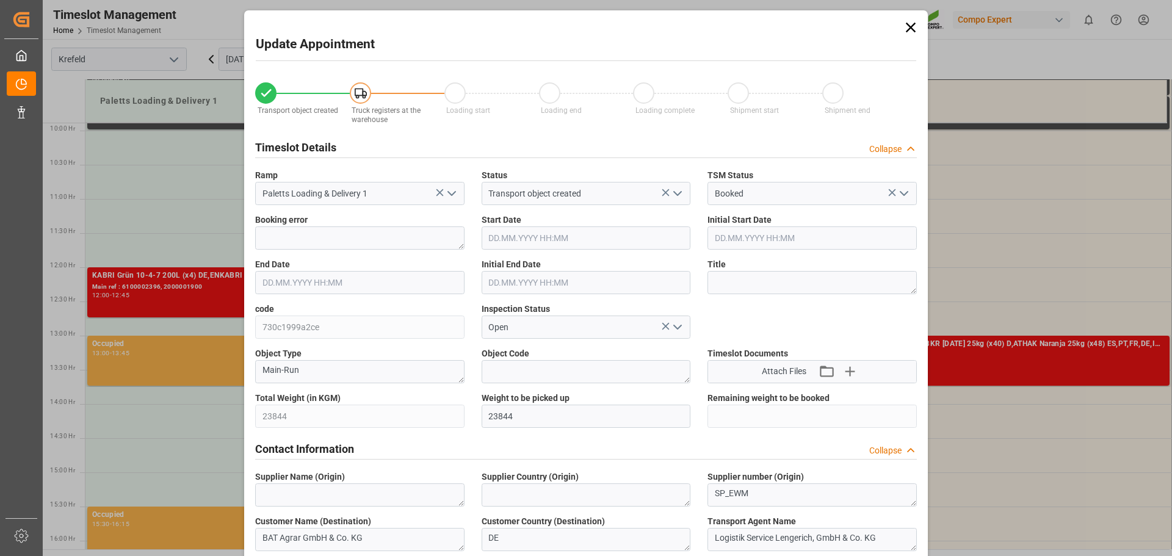
type input "[DATE] 08:53"
click at [565, 239] on input "[DATE] 12:00" at bounding box center [586, 237] width 209 height 23
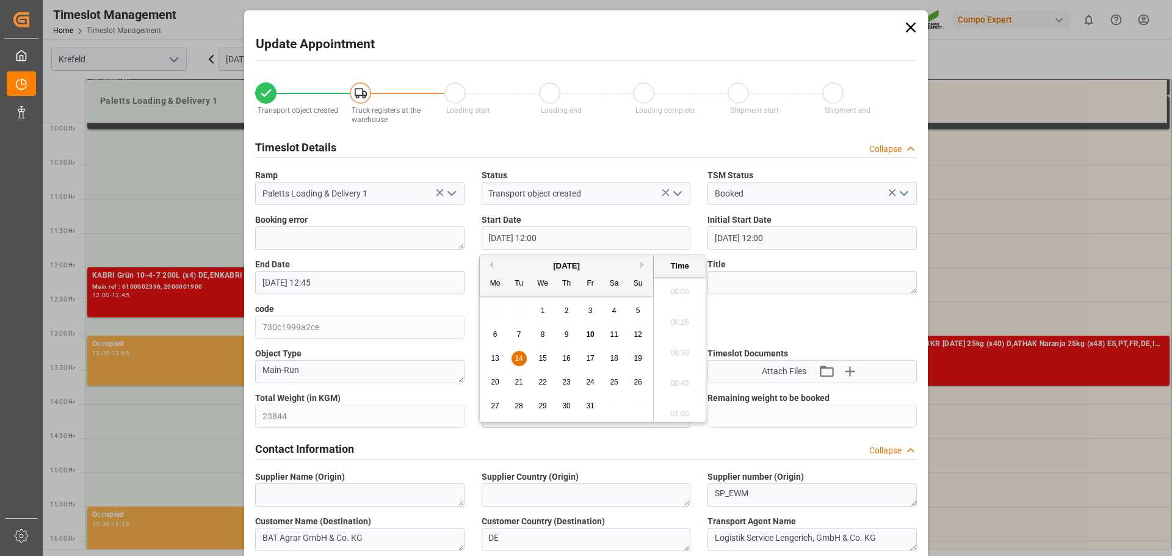
scroll to position [1408, 0]
click at [521, 356] on span "14" at bounding box center [519, 358] width 8 height 9
click at [681, 347] on li "07:00" at bounding box center [680, 349] width 52 height 31
type input "[DATE] 07:00"
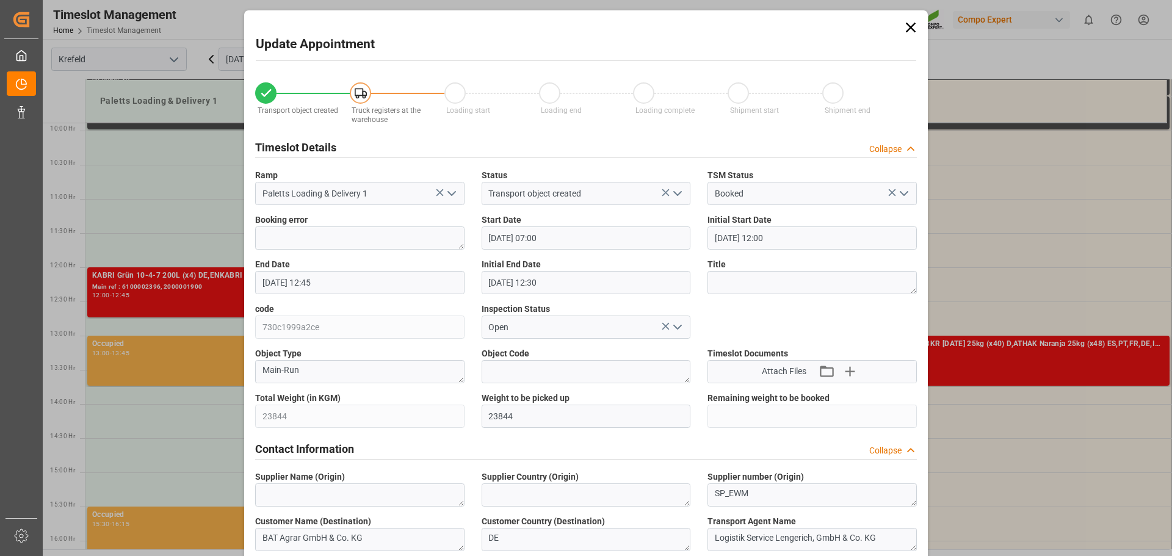
click at [368, 278] on input "[DATE] 12:45" at bounding box center [359, 282] width 209 height 23
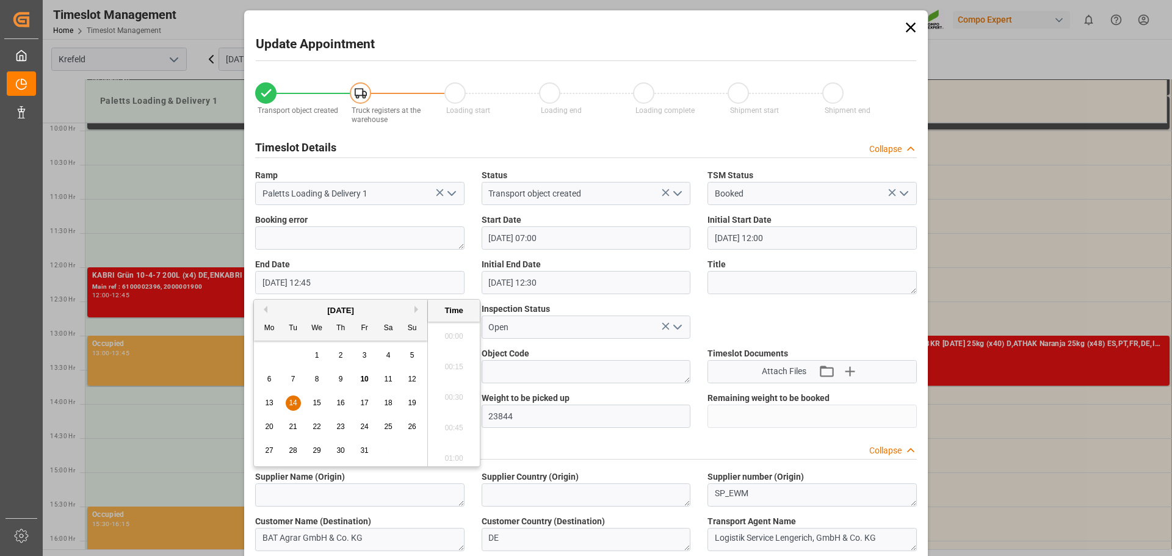
scroll to position [1500, 0]
click at [288, 404] on div "14" at bounding box center [293, 403] width 15 height 15
click at [453, 344] on li "07:45" at bounding box center [454, 332] width 52 height 31
type input "[DATE] 07:45"
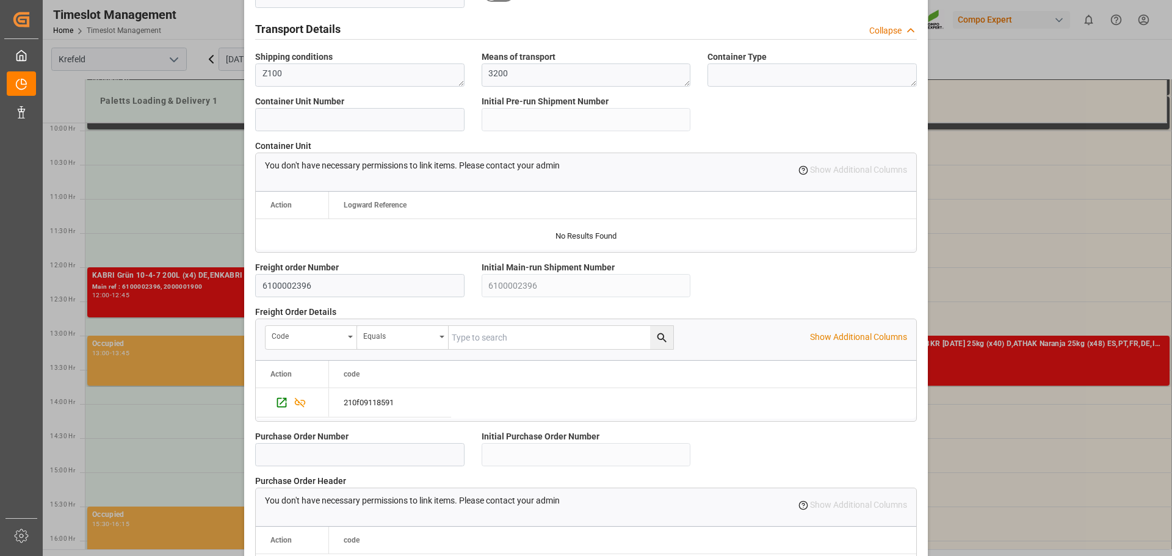
scroll to position [1051, 0]
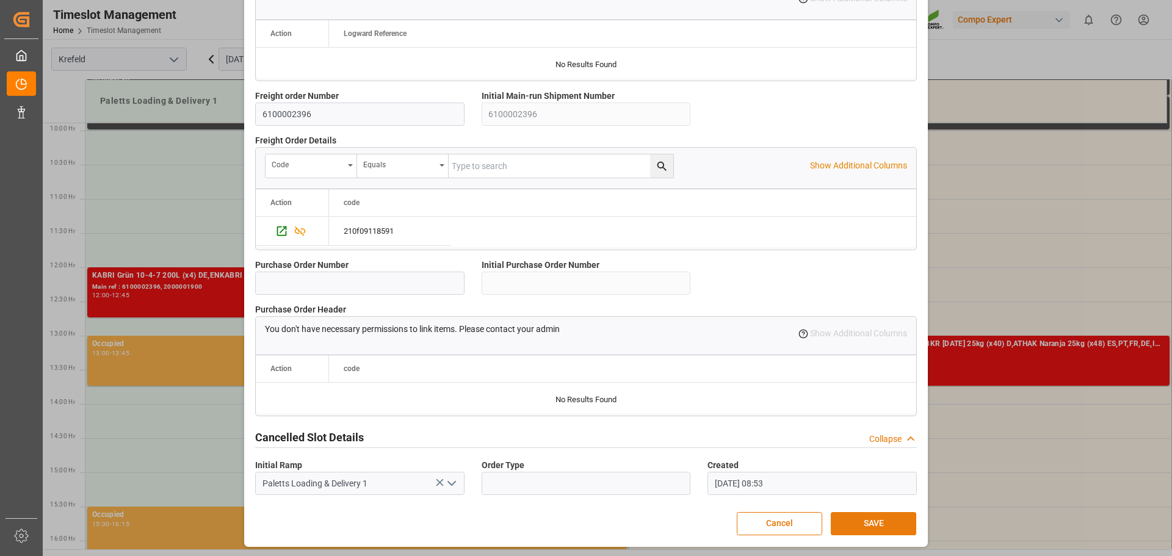
click at [860, 512] on button "SAVE" at bounding box center [873, 523] width 85 height 23
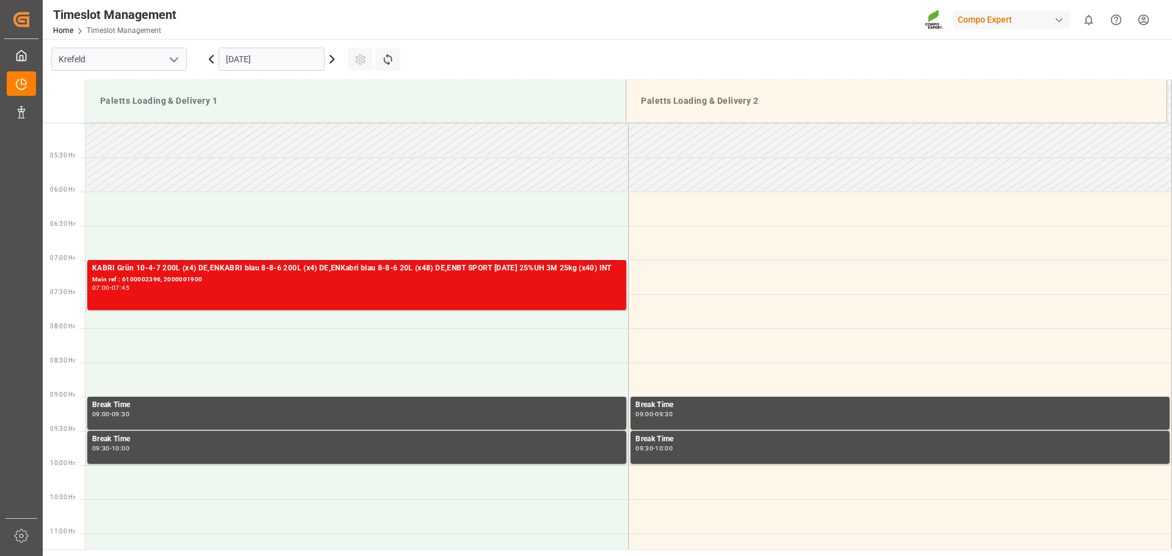
scroll to position [280, 0]
